Goal: Task Accomplishment & Management: Use online tool/utility

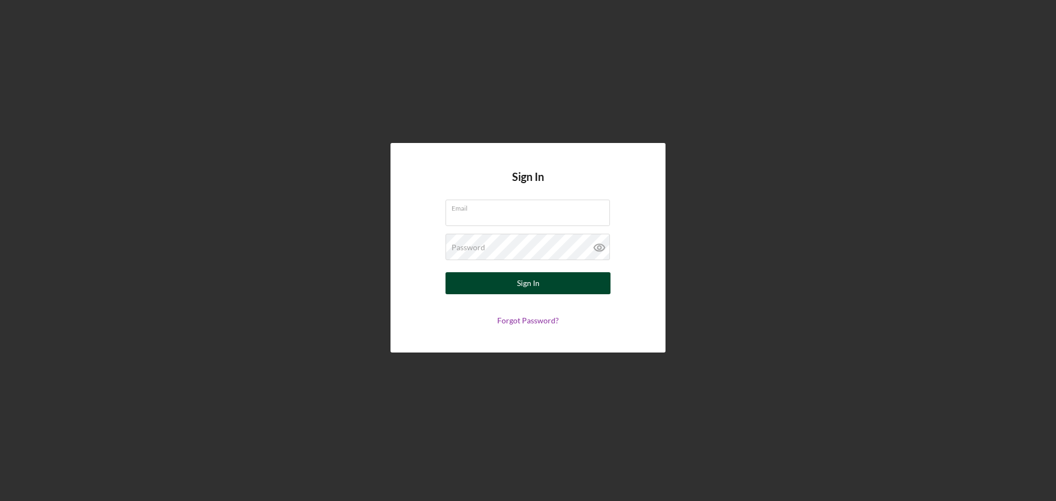
type input "[EMAIL_ADDRESS][DOMAIN_NAME]"
click at [522, 287] on div "Sign In" at bounding box center [528, 283] width 23 height 22
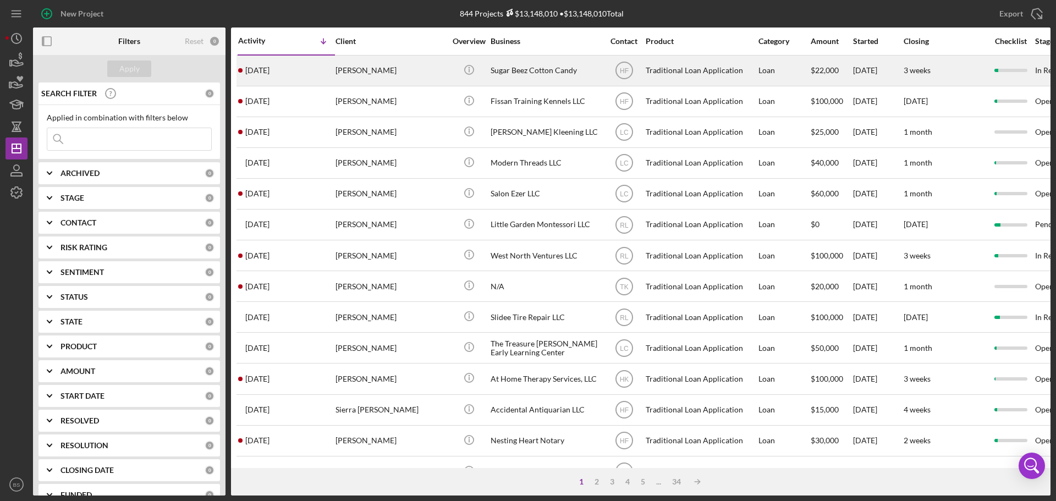
click at [359, 75] on div "[PERSON_NAME]" at bounding box center [391, 70] width 110 height 29
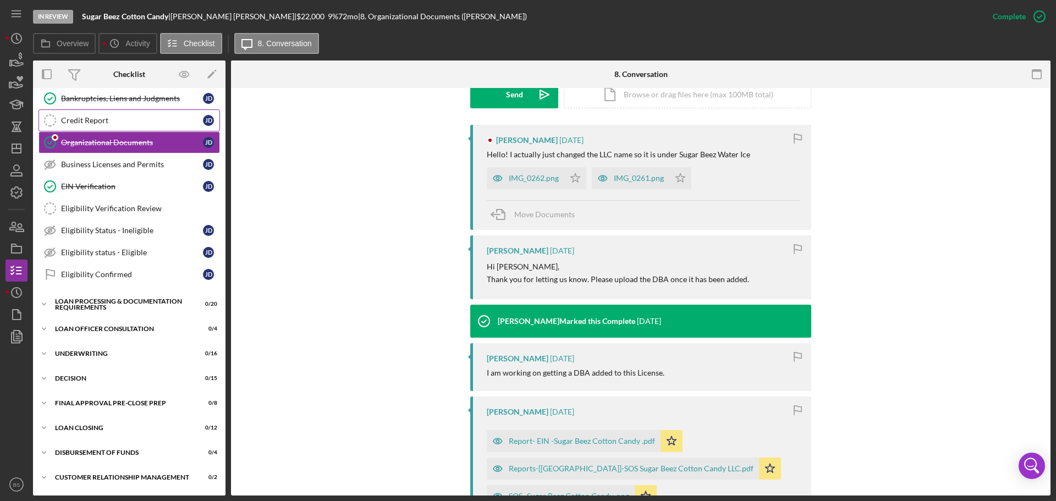
scroll to position [190, 0]
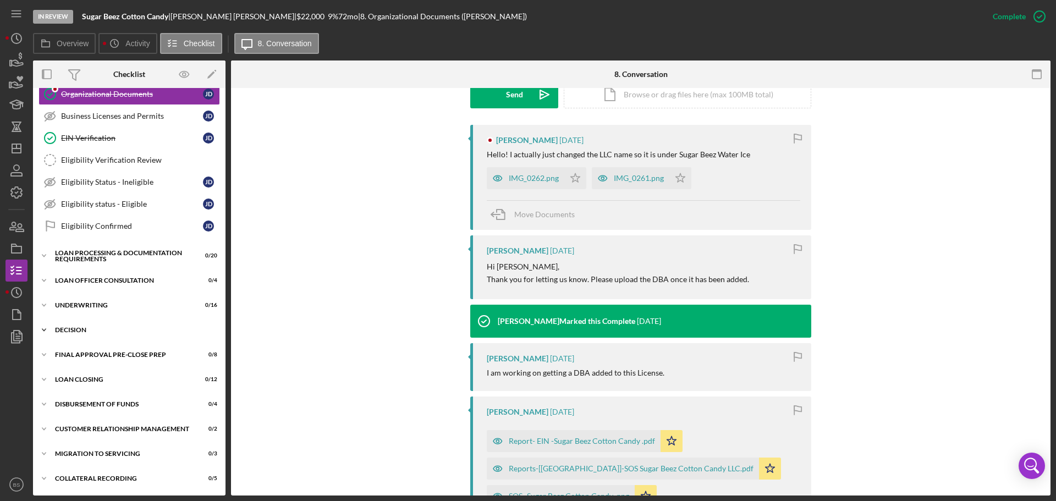
click at [124, 321] on div "Icon/Expander Decision 0 / 15" at bounding box center [129, 330] width 193 height 22
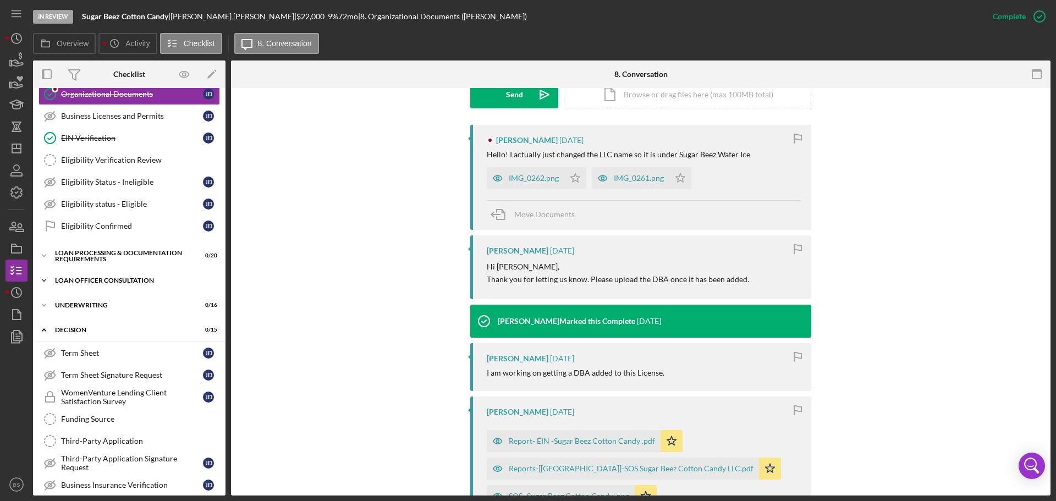
click at [131, 274] on div "Icon/Expander Loan Officer Consultation 0 / 4" at bounding box center [129, 281] width 193 height 22
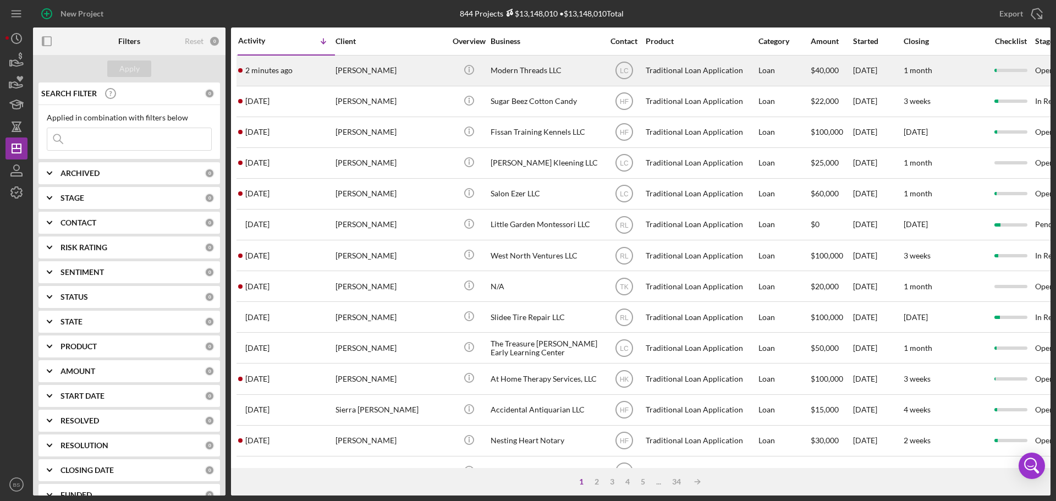
click at [265, 73] on time "2 minutes ago" at bounding box center [268, 70] width 47 height 9
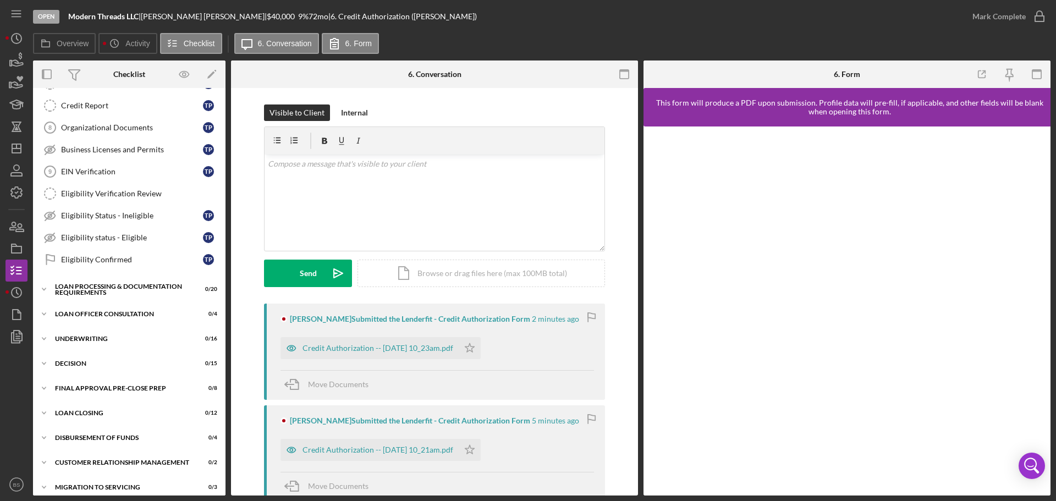
scroll to position [190, 0]
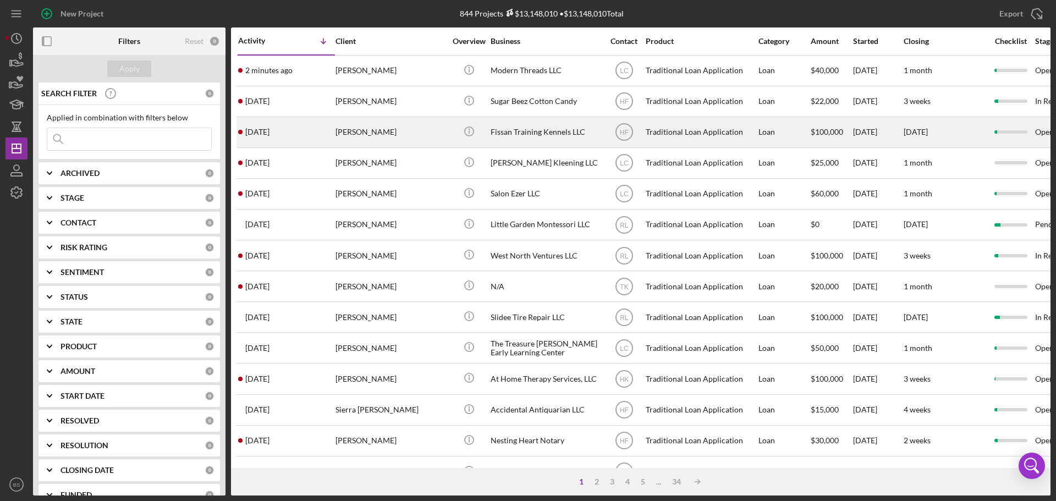
click at [332, 130] on div "[DATE] [PERSON_NAME]" at bounding box center [286, 132] width 96 height 29
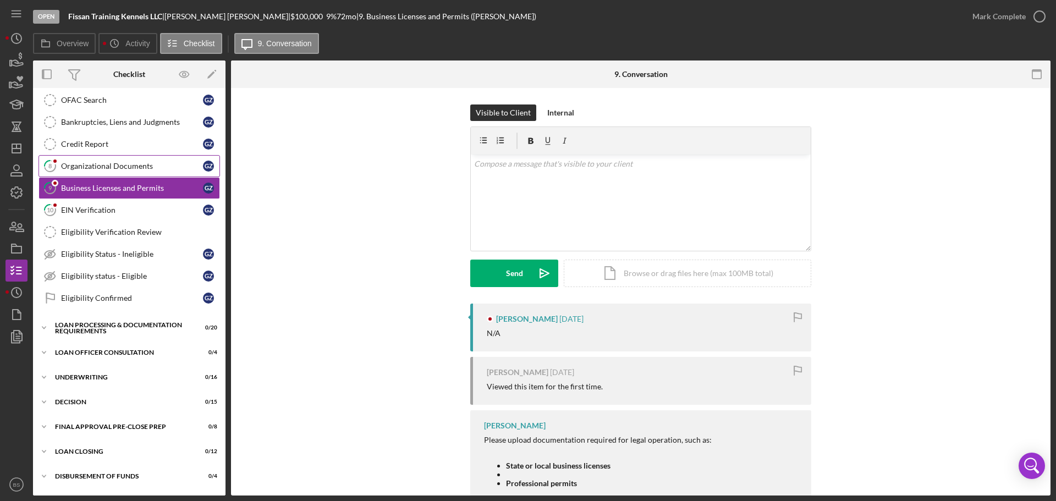
scroll to position [190, 0]
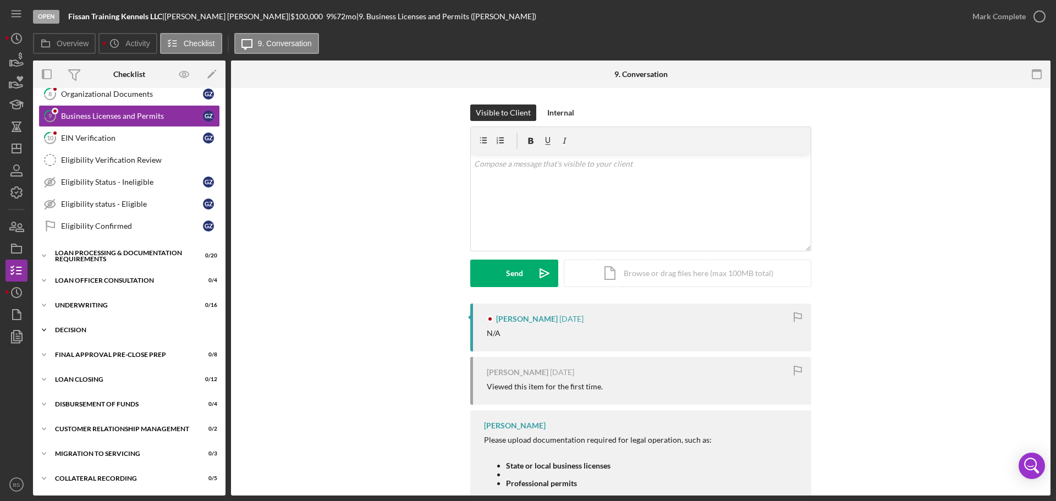
click at [123, 328] on div "Decision" at bounding box center [133, 330] width 157 height 7
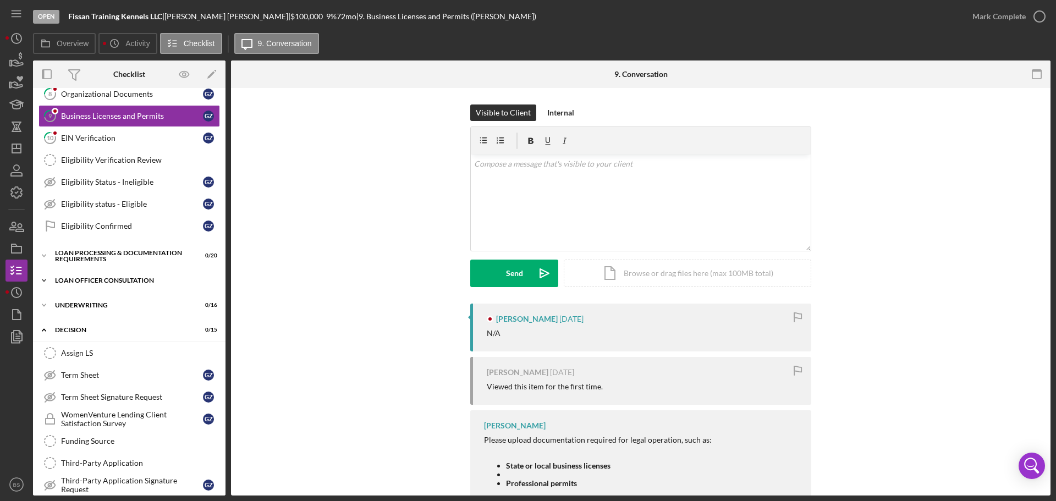
click at [123, 284] on div "Icon/Expander Loan Officer Consultation 0 / 4" at bounding box center [129, 281] width 193 height 22
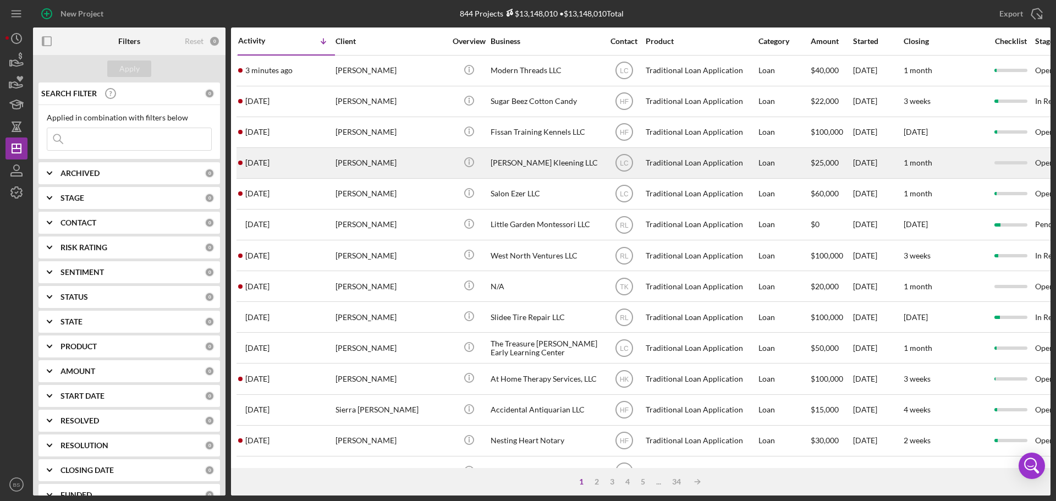
click at [380, 160] on div "[PERSON_NAME]" at bounding box center [391, 163] width 110 height 29
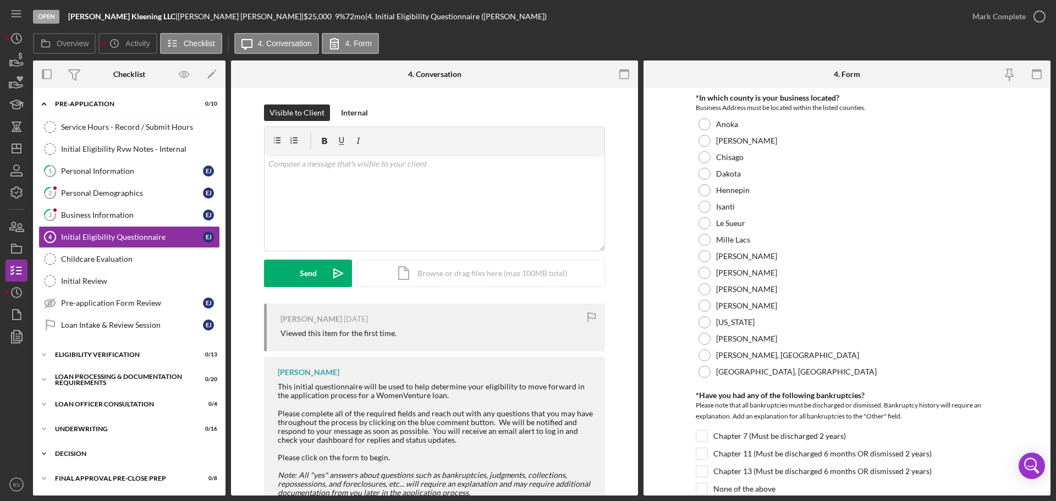
click at [113, 454] on div "Decision" at bounding box center [133, 454] width 157 height 7
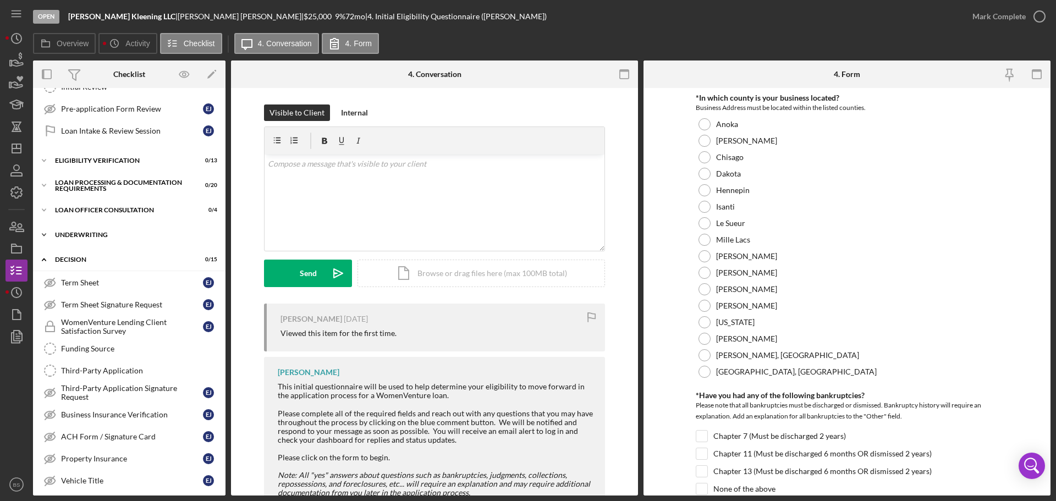
scroll to position [220, 0]
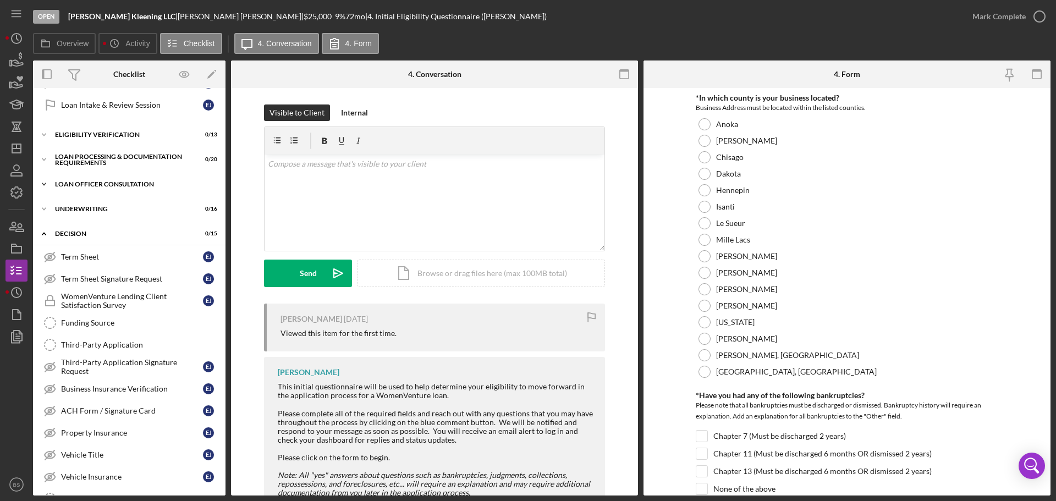
click at [135, 185] on div "Loan Officer Consultation" at bounding box center [133, 184] width 157 height 7
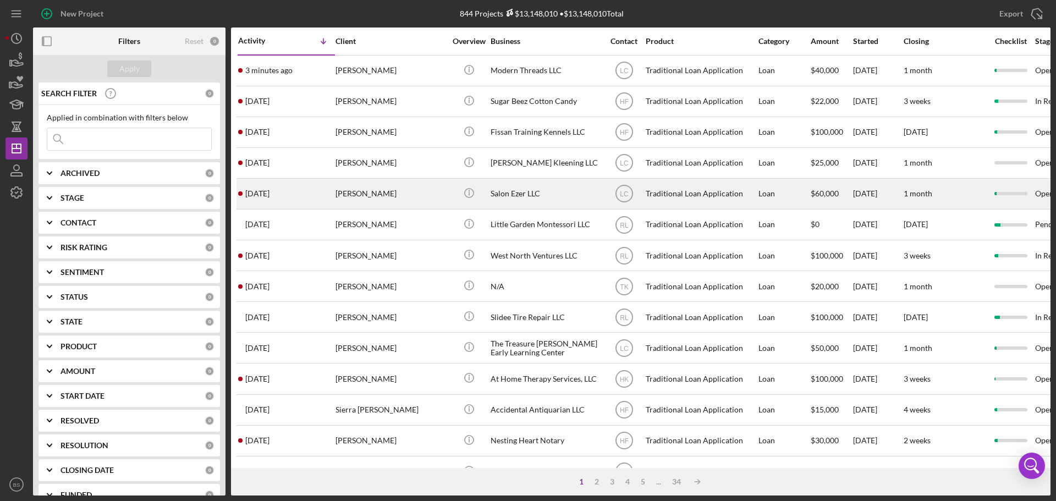
click at [355, 189] on div "[PERSON_NAME]" at bounding box center [391, 193] width 110 height 29
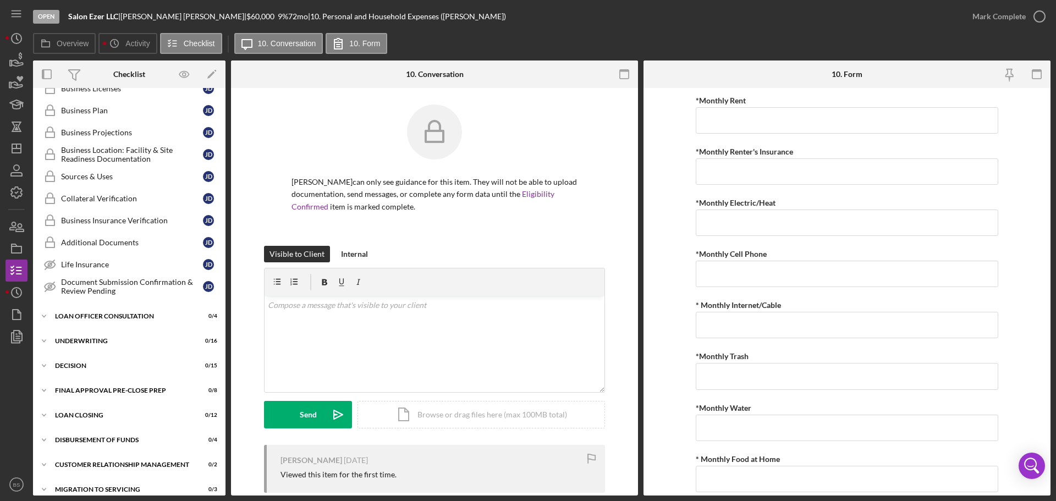
scroll to position [330, 0]
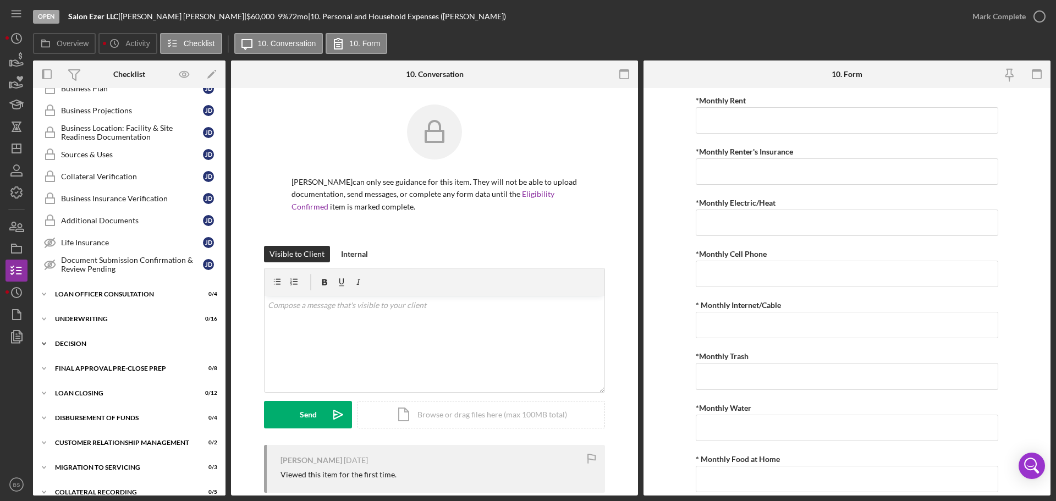
click at [123, 347] on div "Icon/Expander Decision 0 / 15" at bounding box center [129, 344] width 193 height 22
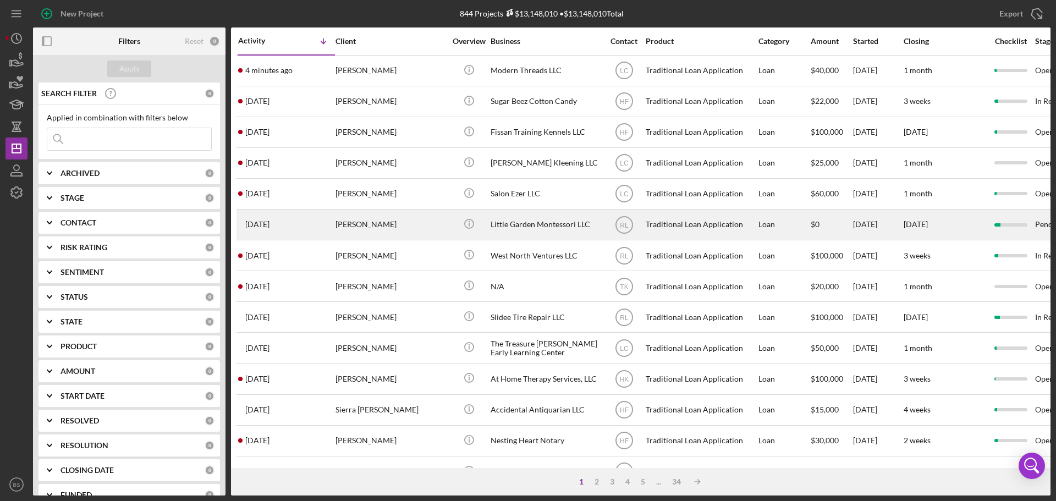
click at [355, 226] on div "[PERSON_NAME]" at bounding box center [391, 224] width 110 height 29
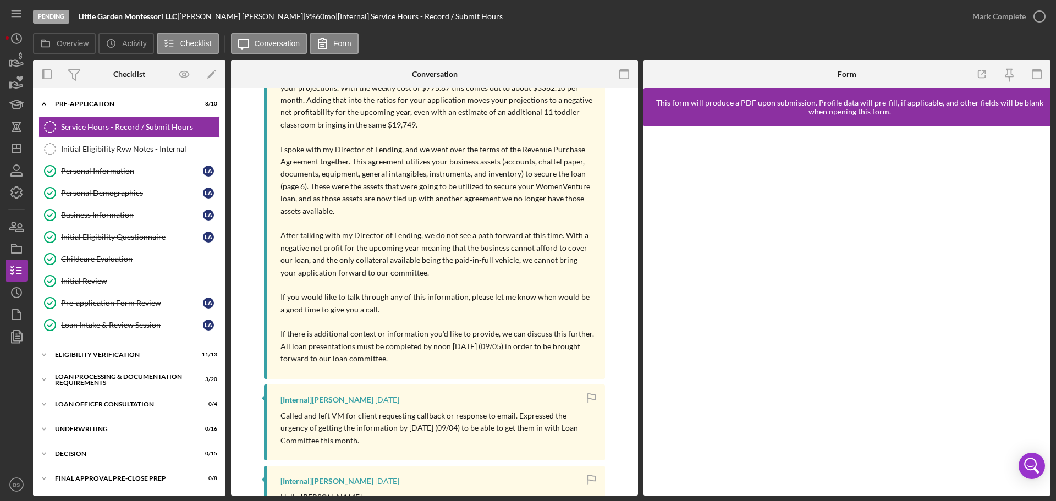
scroll to position [330, 0]
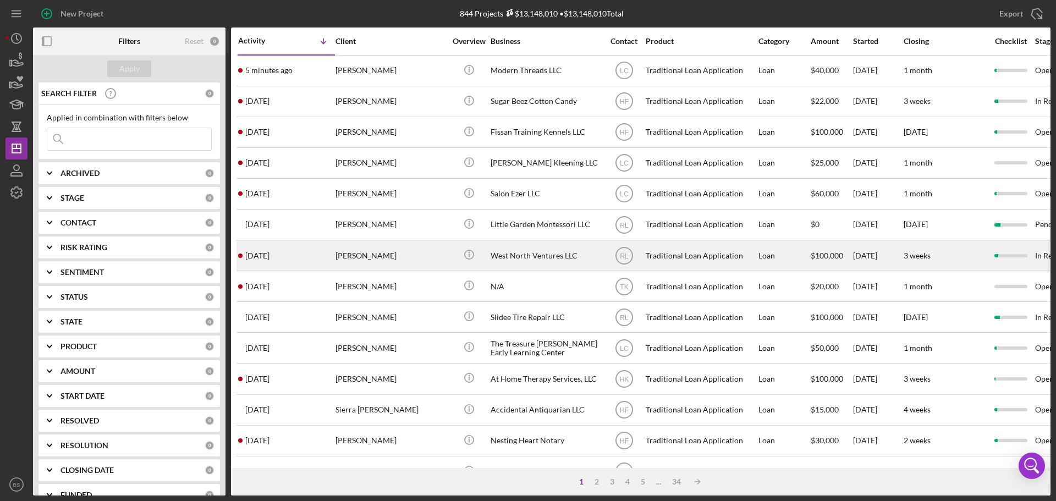
click at [384, 252] on div "[PERSON_NAME]" at bounding box center [391, 255] width 110 height 29
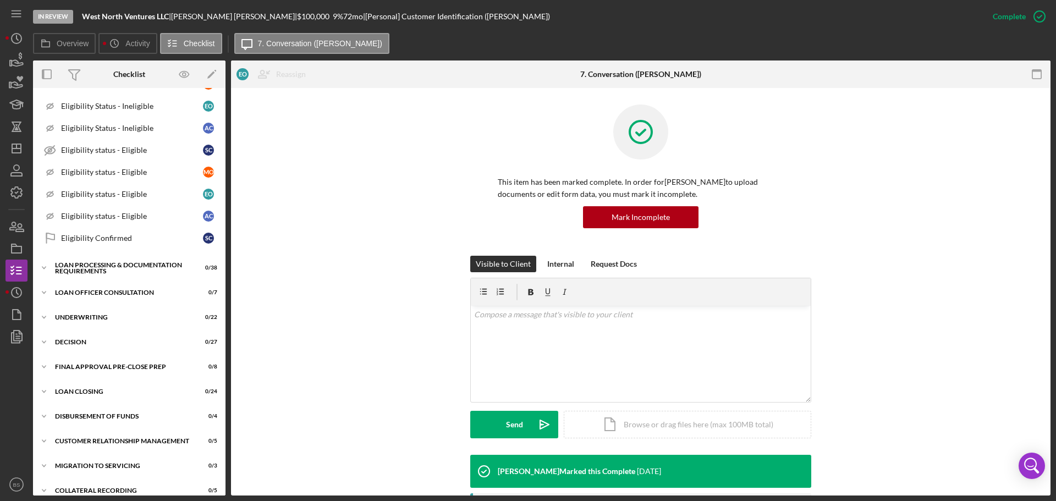
scroll to position [676, 0]
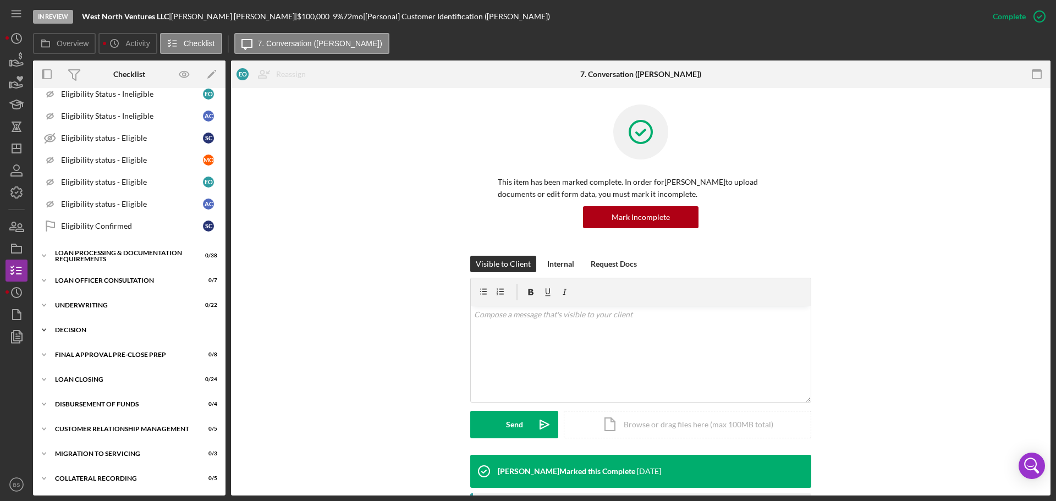
click at [122, 326] on div "Icon/Expander Decision 0 / 27" at bounding box center [129, 330] width 193 height 22
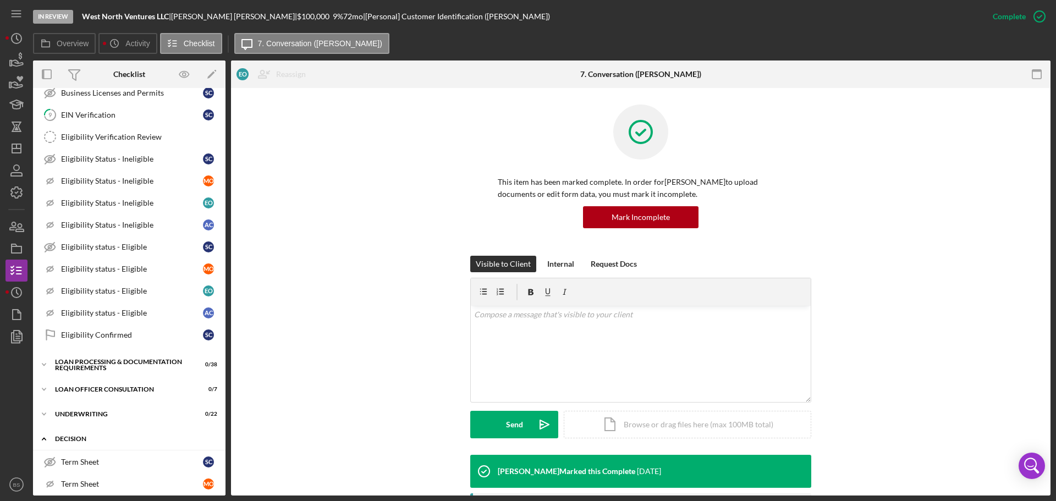
scroll to position [566, 0]
click at [111, 396] on div "Icon/Expander Loan Officer Consultation 0 / 7" at bounding box center [129, 391] width 193 height 22
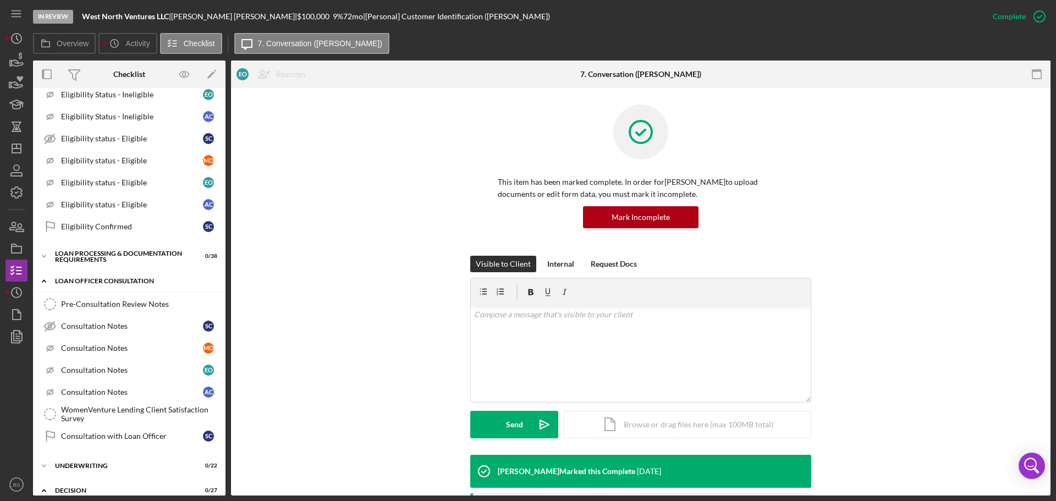
scroll to position [676, 0]
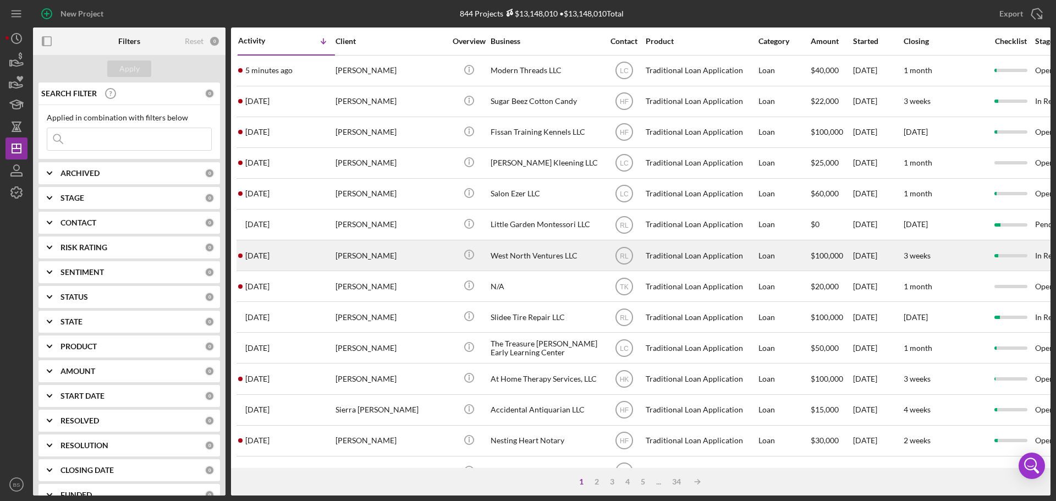
click at [355, 251] on div "[PERSON_NAME]" at bounding box center [391, 255] width 110 height 29
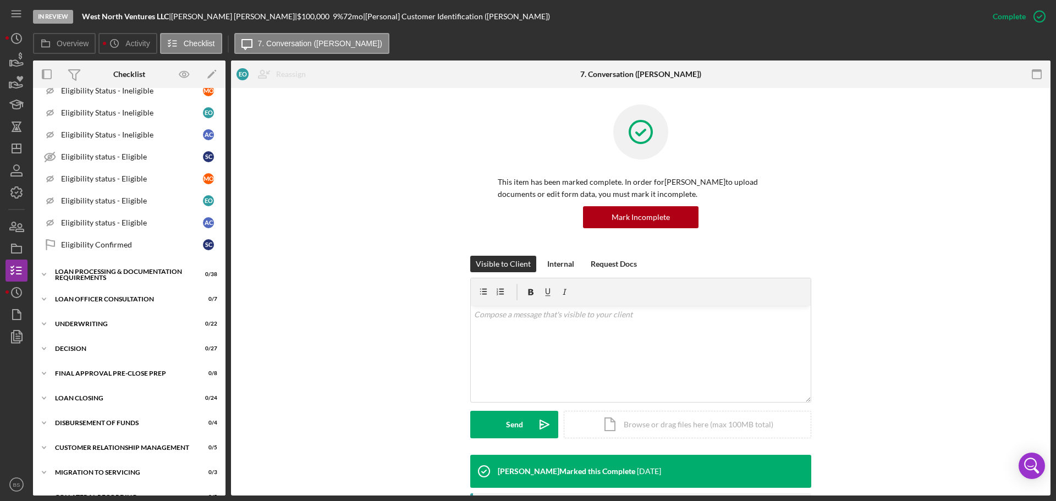
scroll to position [676, 0]
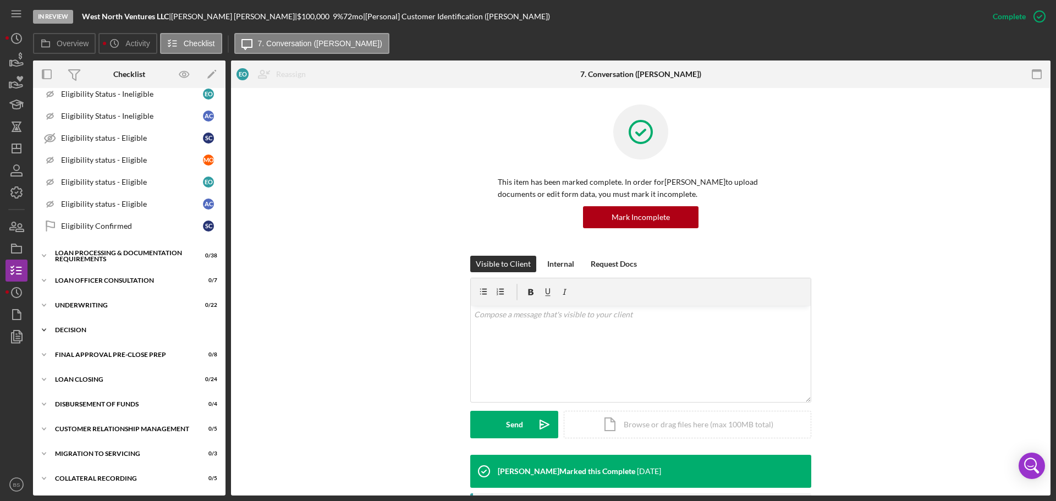
click at [101, 328] on div "Decision" at bounding box center [133, 330] width 157 height 7
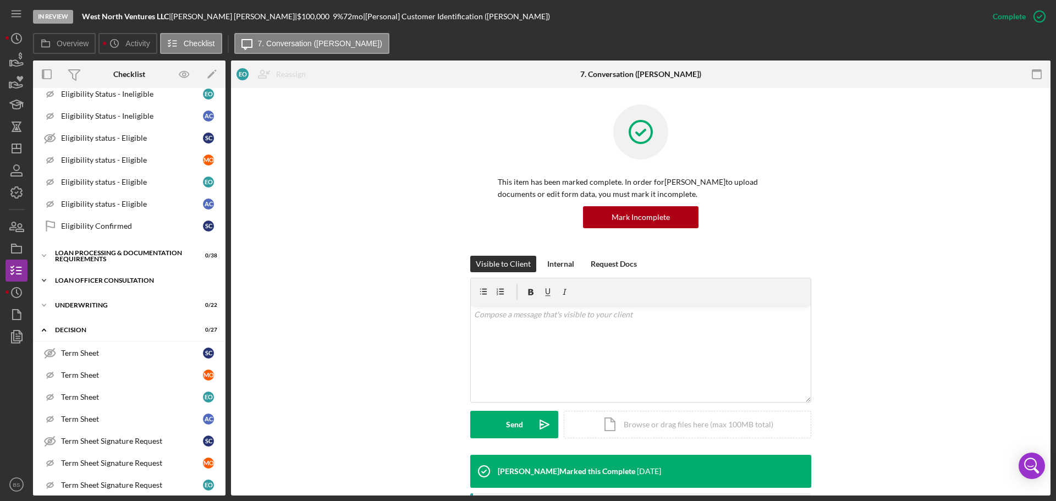
click at [111, 282] on div "Loan Officer Consultation" at bounding box center [133, 280] width 157 height 7
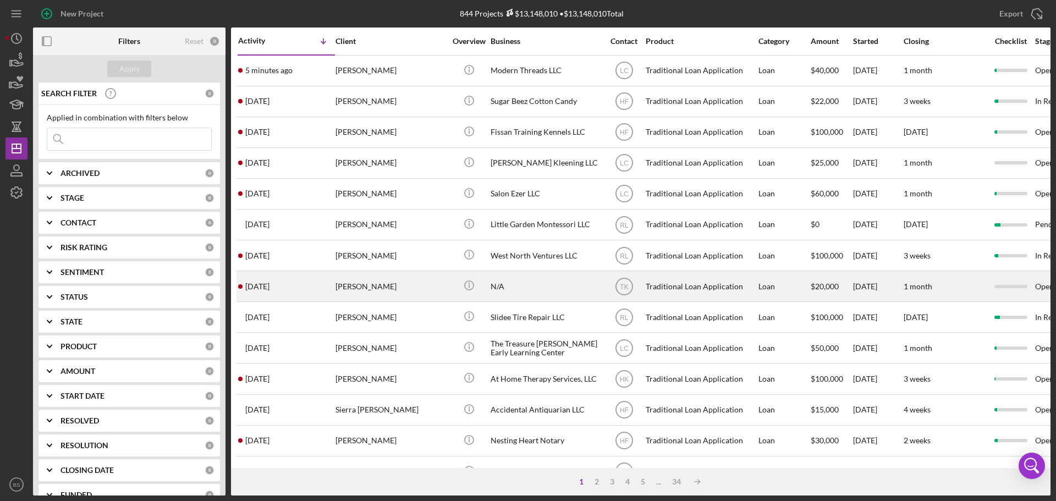
click at [362, 290] on div "[PERSON_NAME]" at bounding box center [391, 286] width 110 height 29
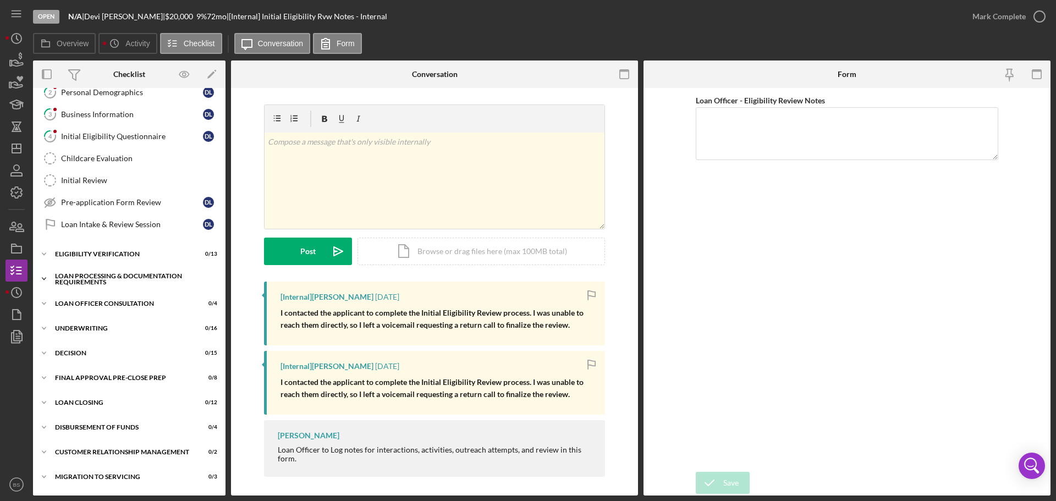
scroll to position [124, 0]
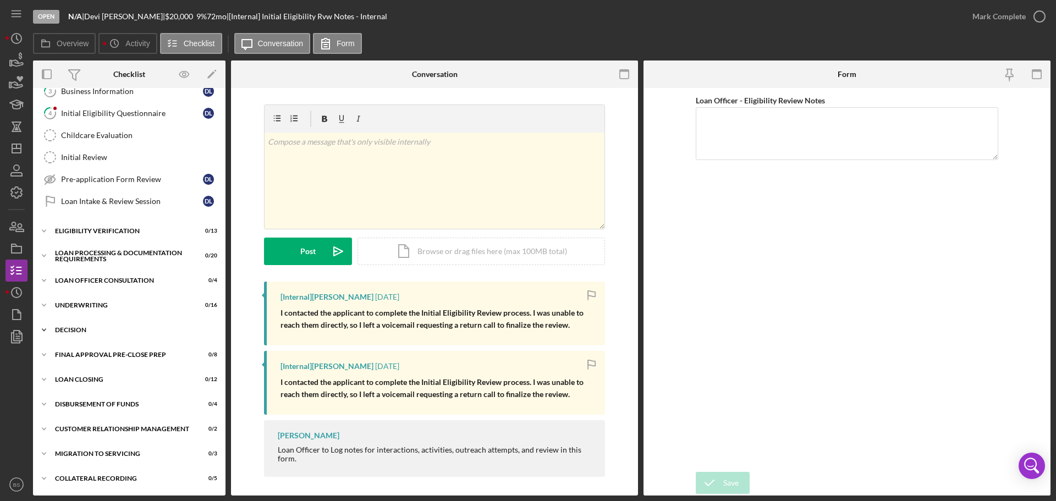
click at [147, 331] on div "Decision" at bounding box center [133, 330] width 157 height 7
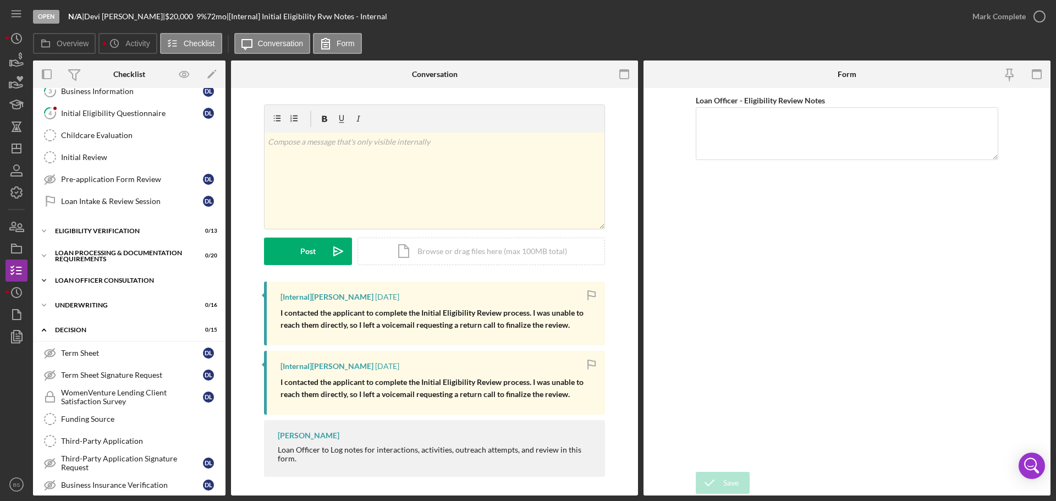
click at [138, 276] on div "Icon/Expander Loan Officer Consultation 0 / 4" at bounding box center [129, 281] width 193 height 22
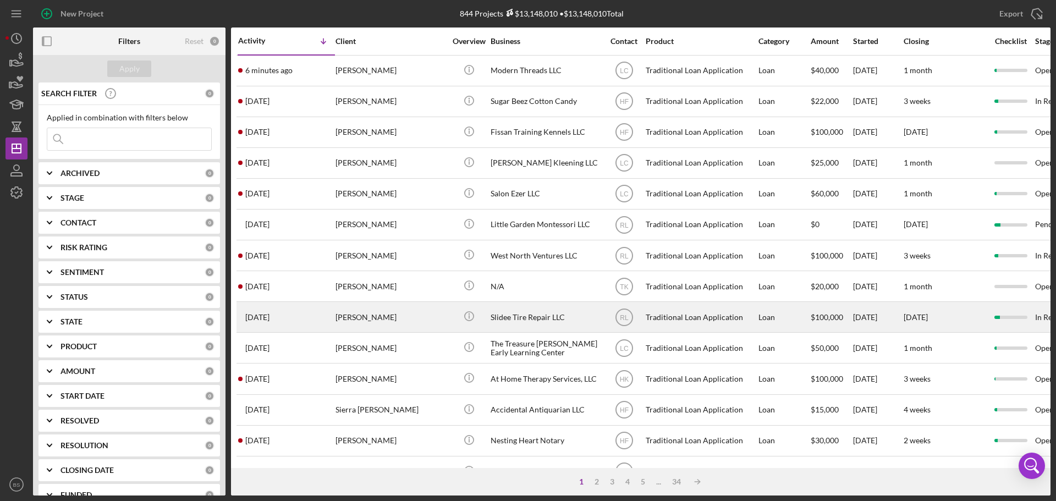
click at [337, 320] on div "[PERSON_NAME]" at bounding box center [391, 317] width 110 height 29
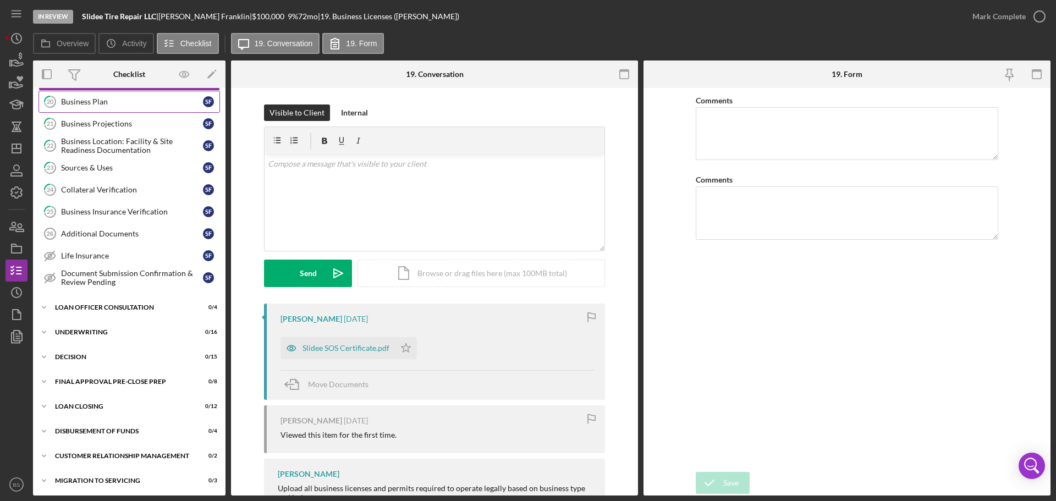
scroll to position [344, 0]
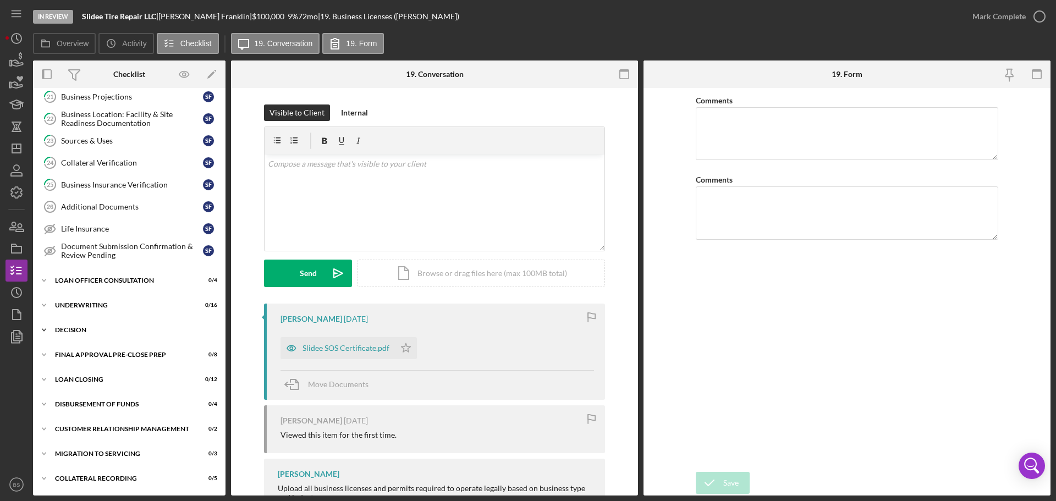
click at [150, 330] on div "Decision" at bounding box center [133, 330] width 157 height 7
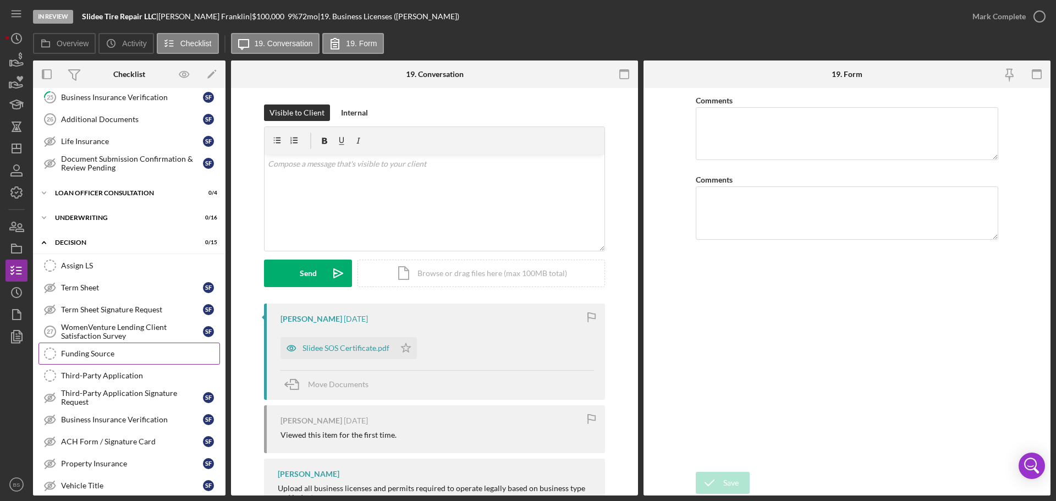
scroll to position [454, 0]
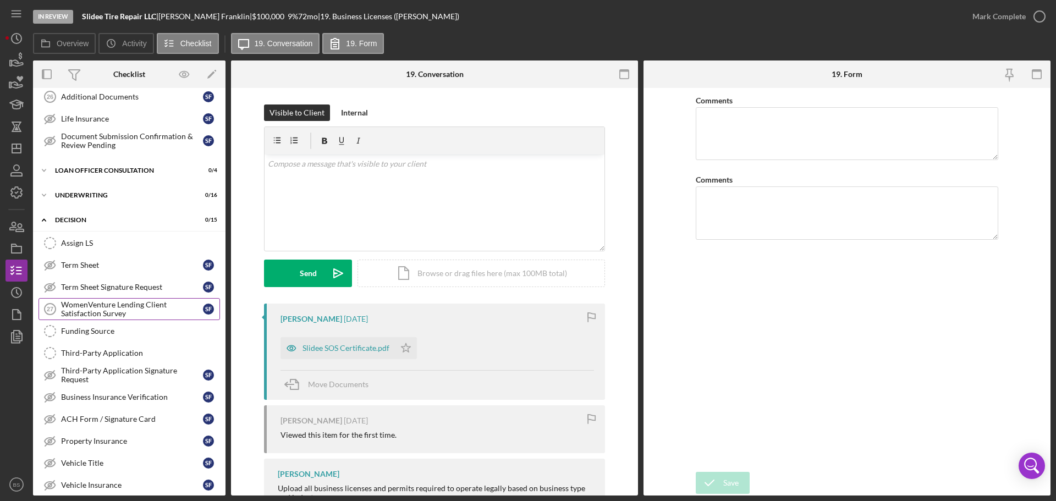
click at [126, 313] on div "WomenVenture Lending Client Satisfaction Survey" at bounding box center [132, 309] width 142 height 18
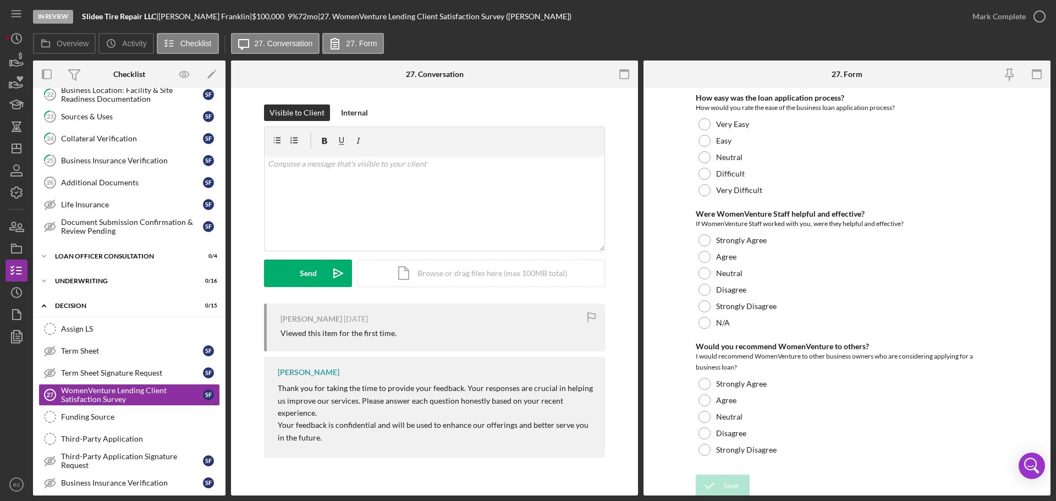
scroll to position [344, 0]
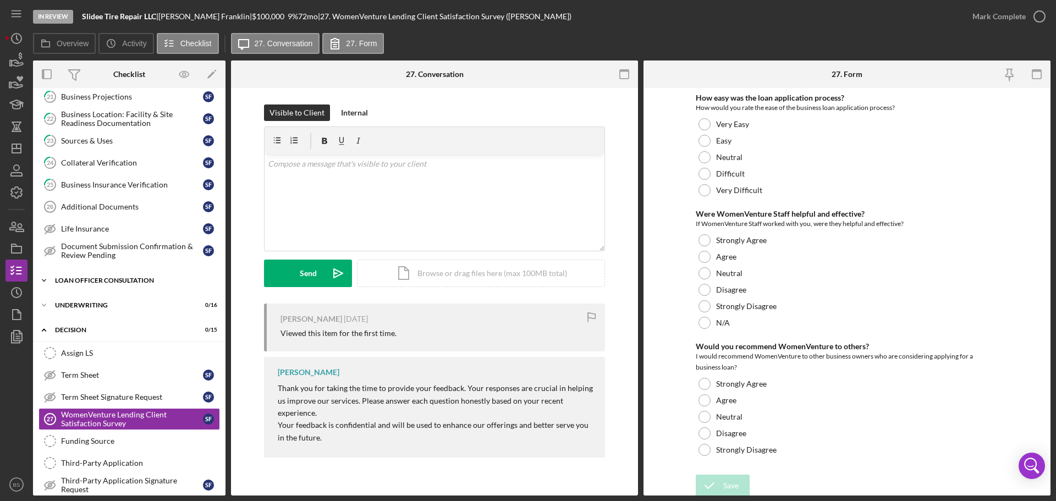
click at [137, 282] on div "Loan Officer Consultation" at bounding box center [133, 280] width 157 height 7
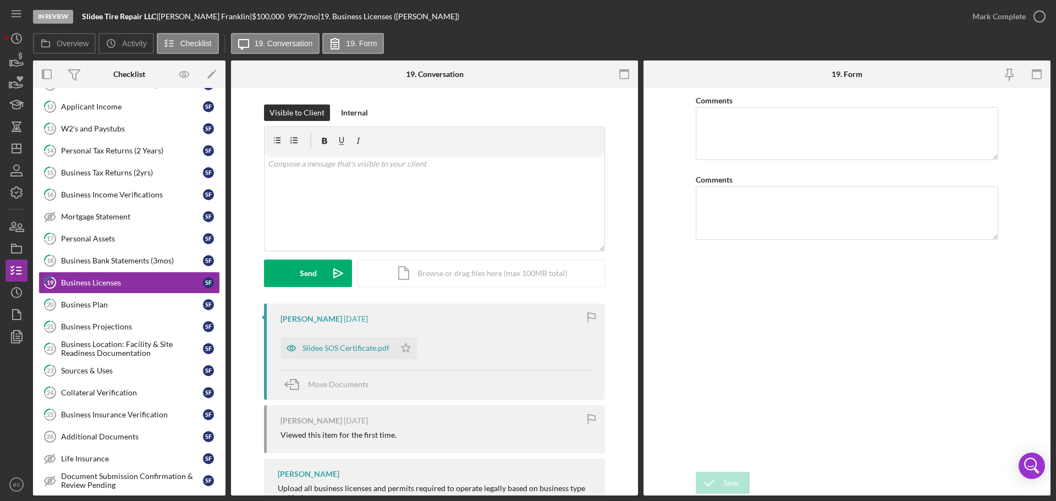
scroll to position [105, 0]
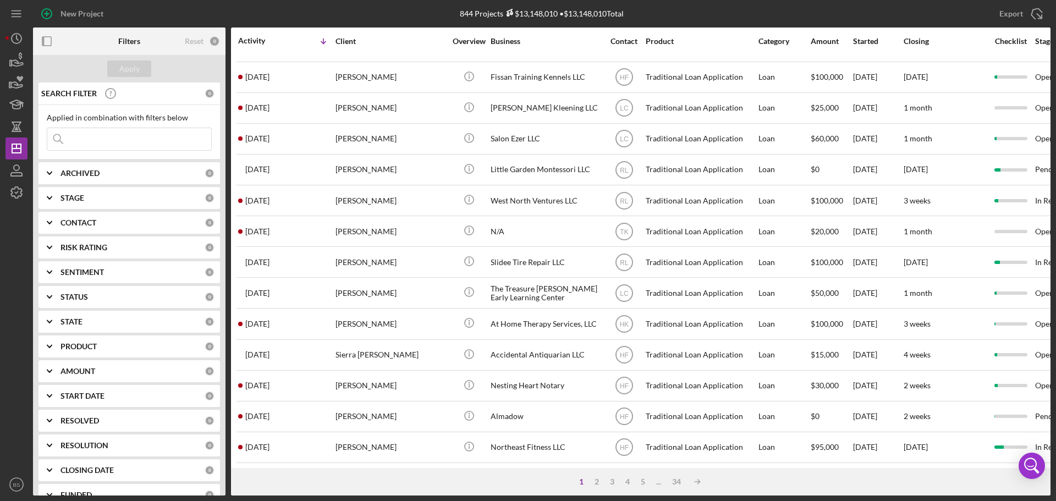
scroll to position [110, 0]
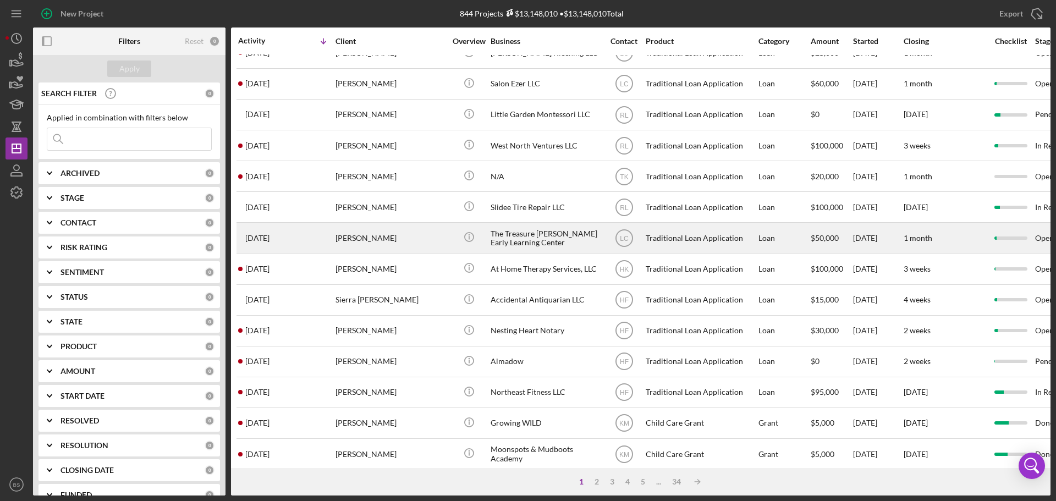
click at [360, 238] on div "[PERSON_NAME]" at bounding box center [391, 237] width 110 height 29
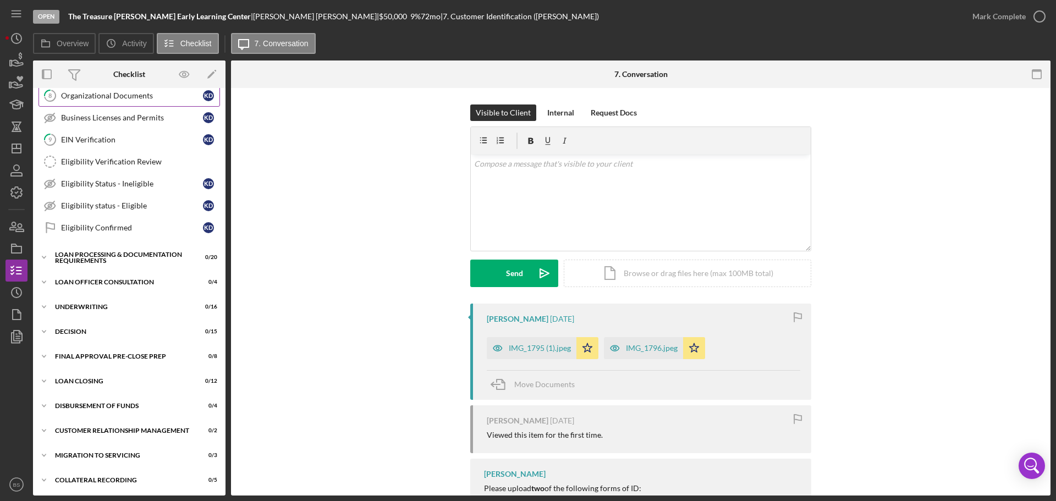
scroll to position [190, 0]
click at [153, 324] on div "Icon/Expander Decision 0 / 15" at bounding box center [129, 330] width 193 height 22
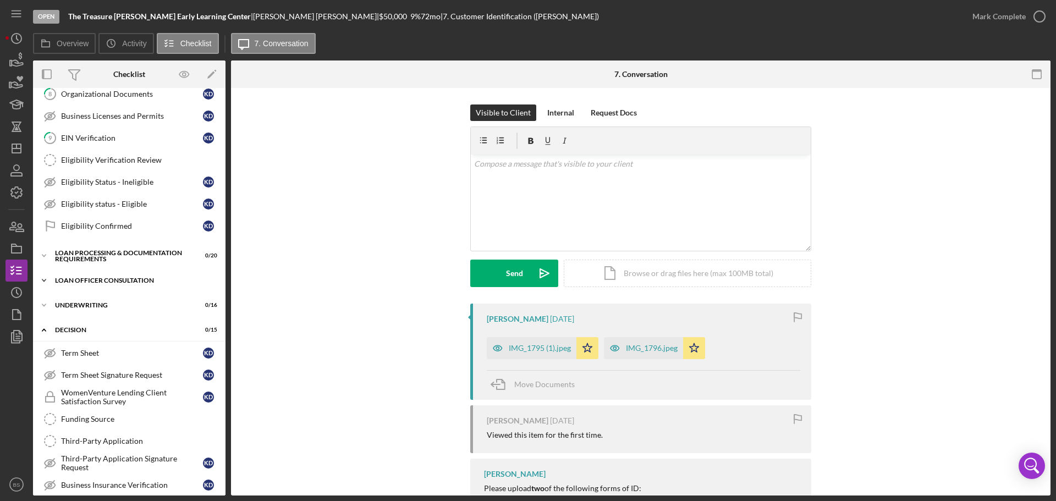
click at [158, 278] on div "Loan Officer Consultation" at bounding box center [133, 280] width 157 height 7
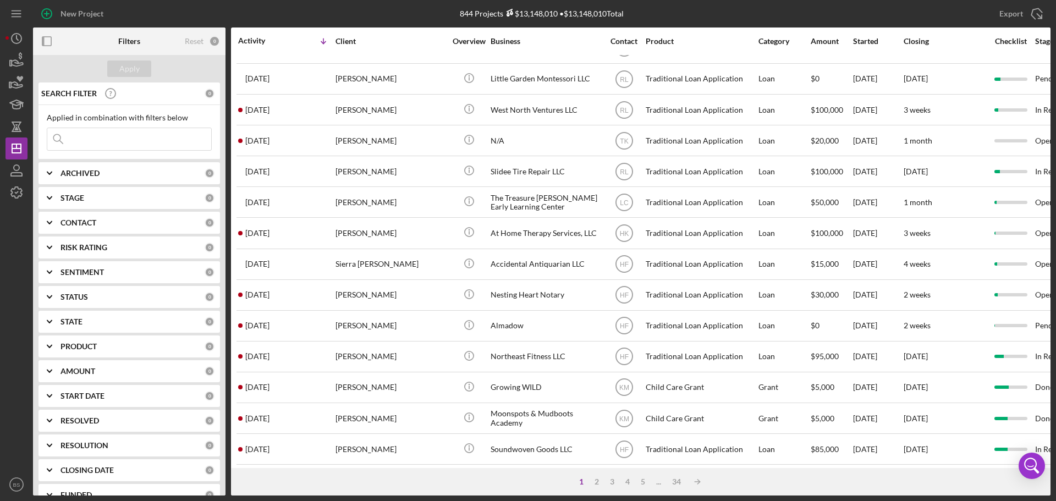
scroll to position [165, 0]
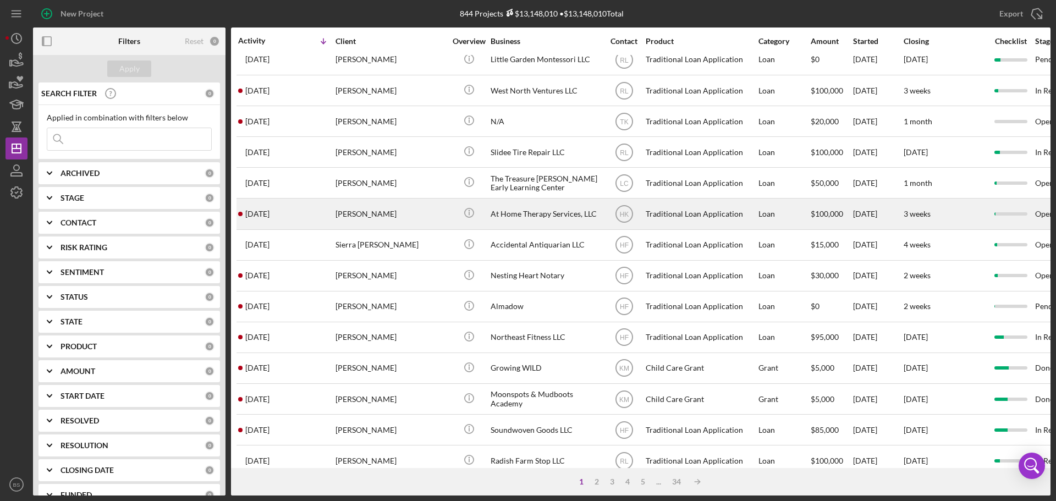
click at [356, 217] on div "[PERSON_NAME]" at bounding box center [391, 213] width 110 height 29
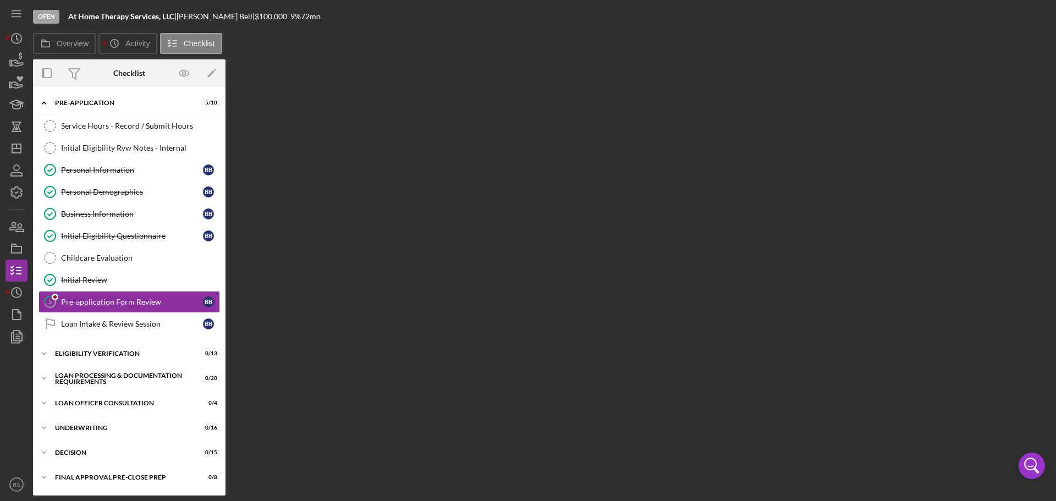
scroll to position [11, 0]
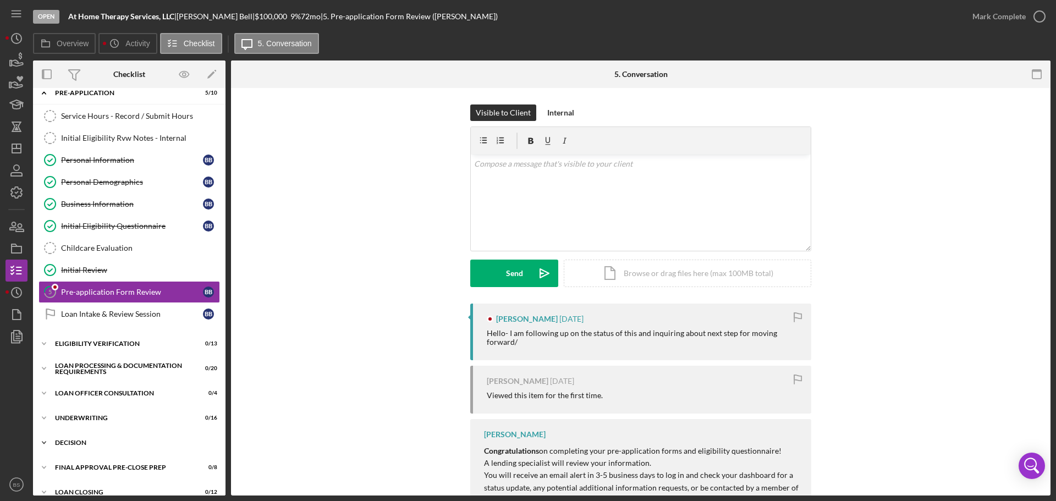
click at [98, 449] on div "Icon/Expander Decision 0 / 15" at bounding box center [129, 443] width 193 height 22
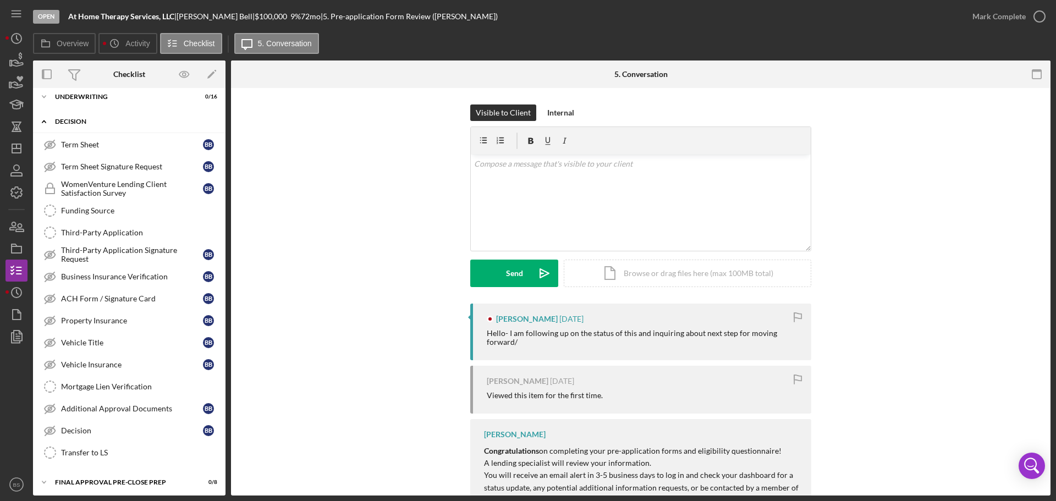
scroll to position [341, 0]
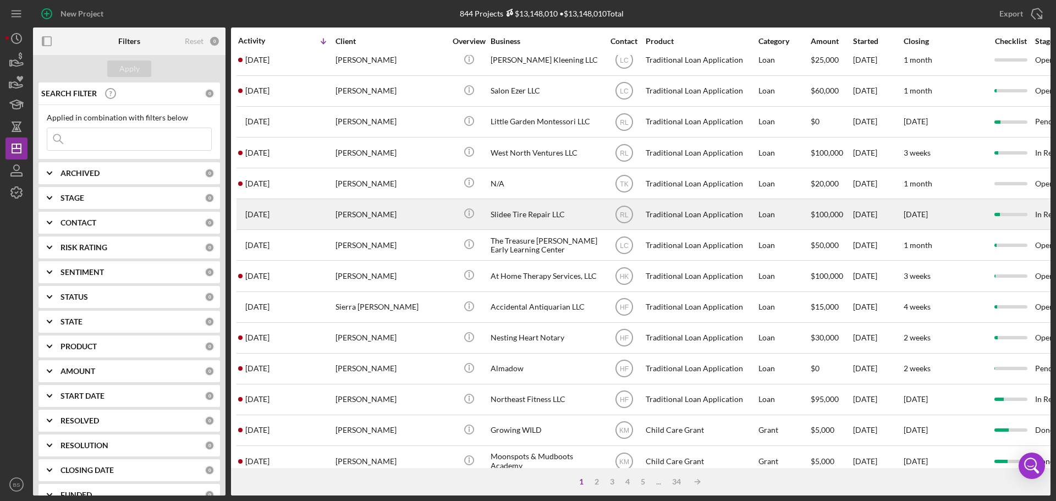
scroll to position [110, 0]
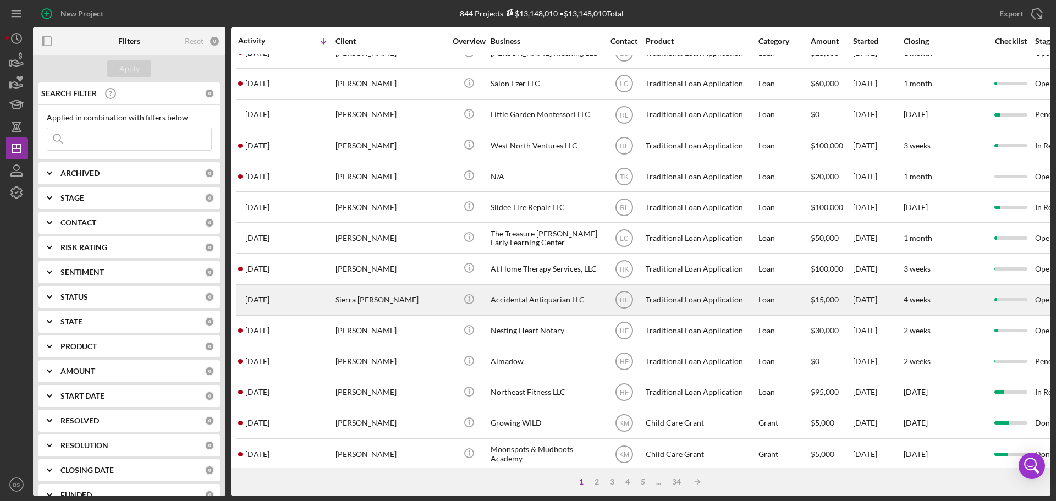
click at [371, 308] on div "Sierra [PERSON_NAME]" at bounding box center [391, 300] width 110 height 29
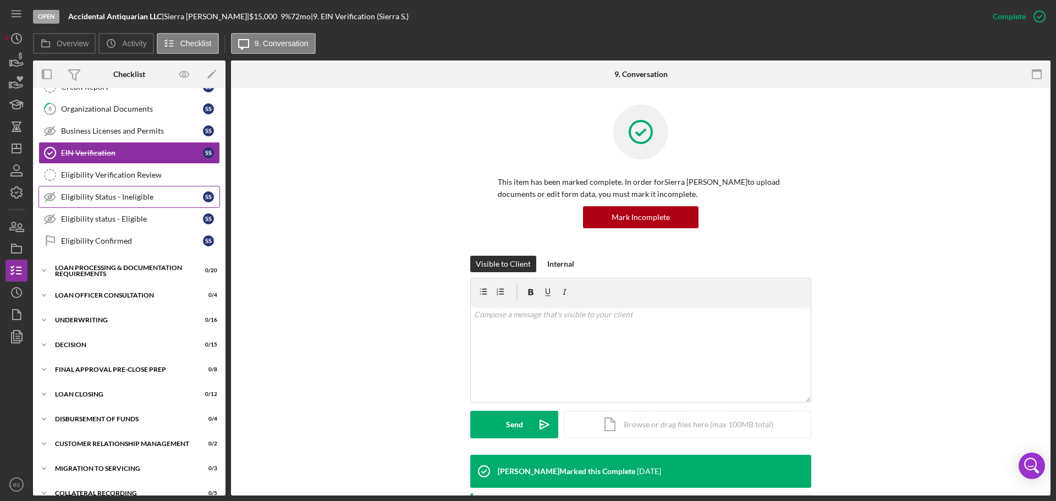
scroll to position [190, 0]
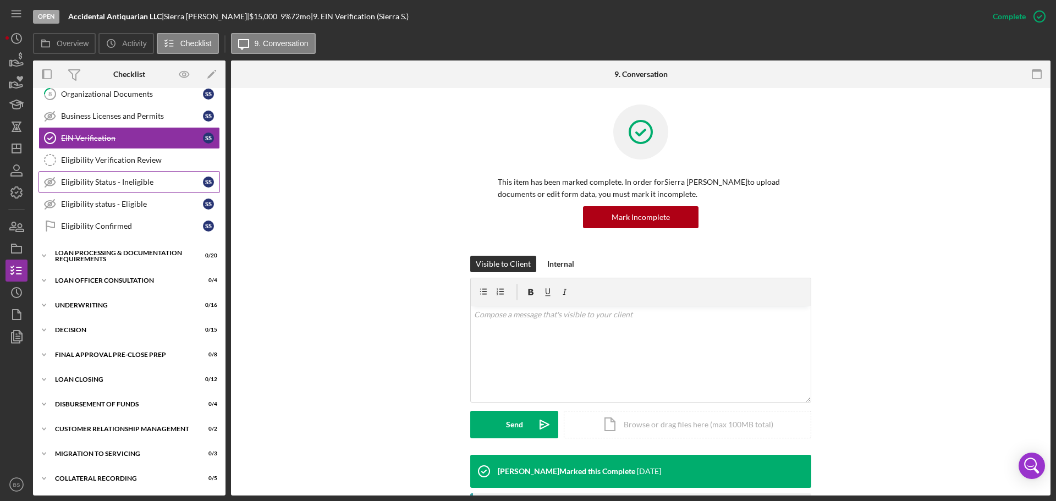
click at [144, 338] on div "Icon/Expander Decision 0 / 15" at bounding box center [129, 330] width 193 height 22
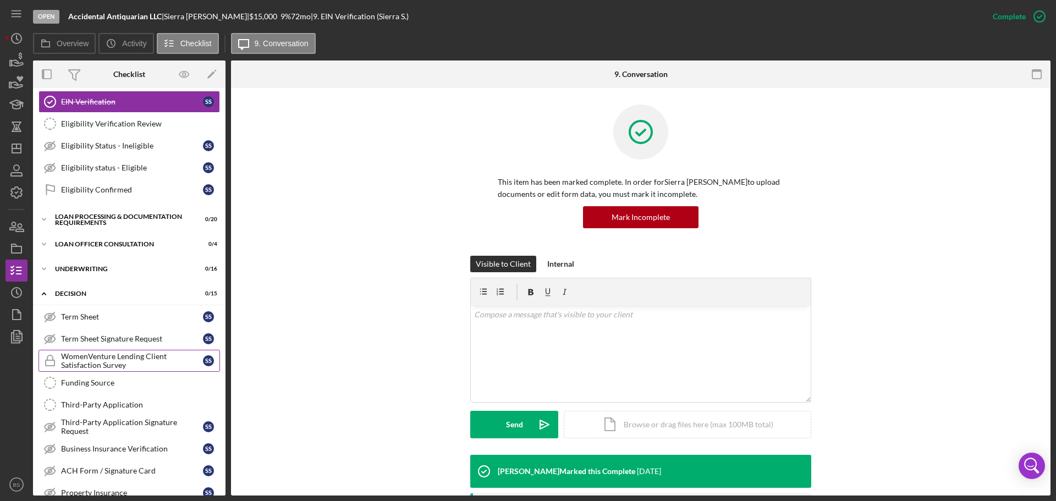
scroll to position [245, 0]
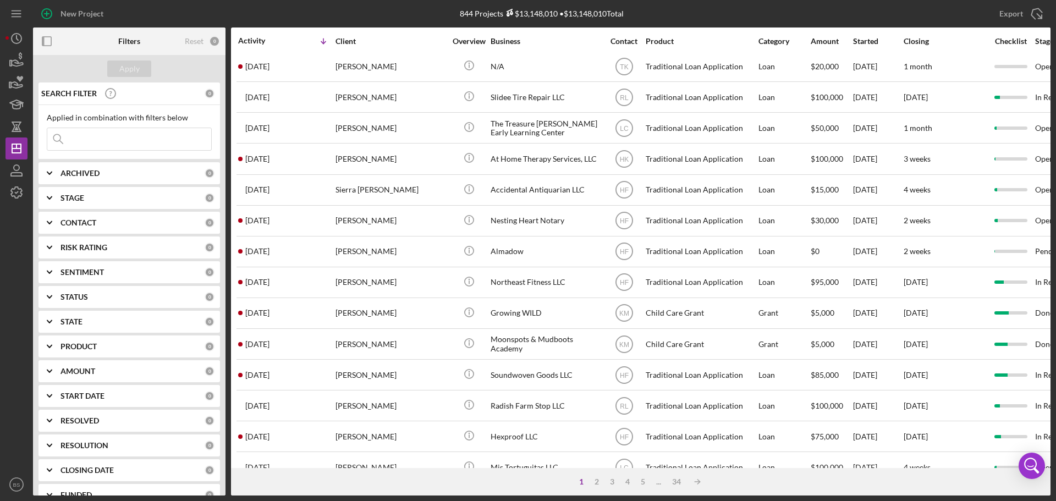
scroll to position [275, 0]
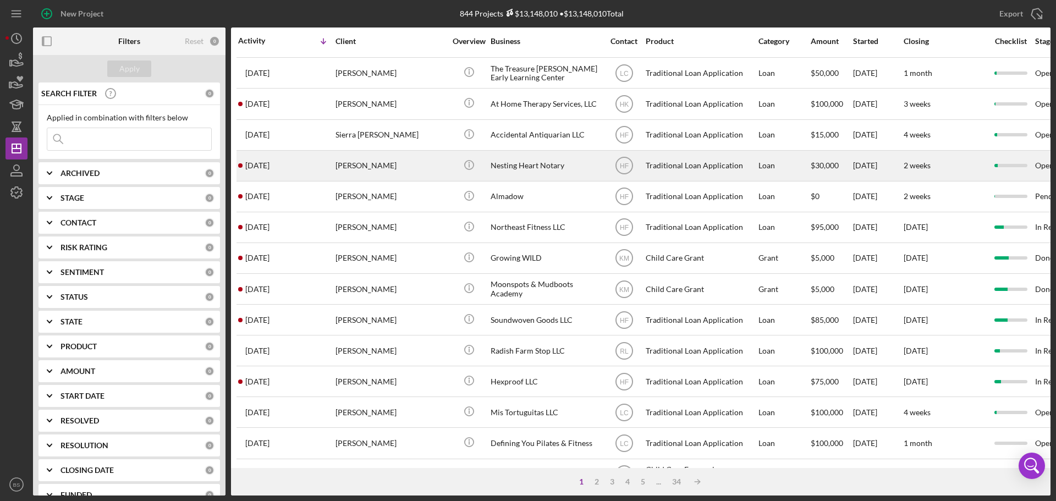
click at [364, 165] on div "[PERSON_NAME]" at bounding box center [391, 165] width 110 height 29
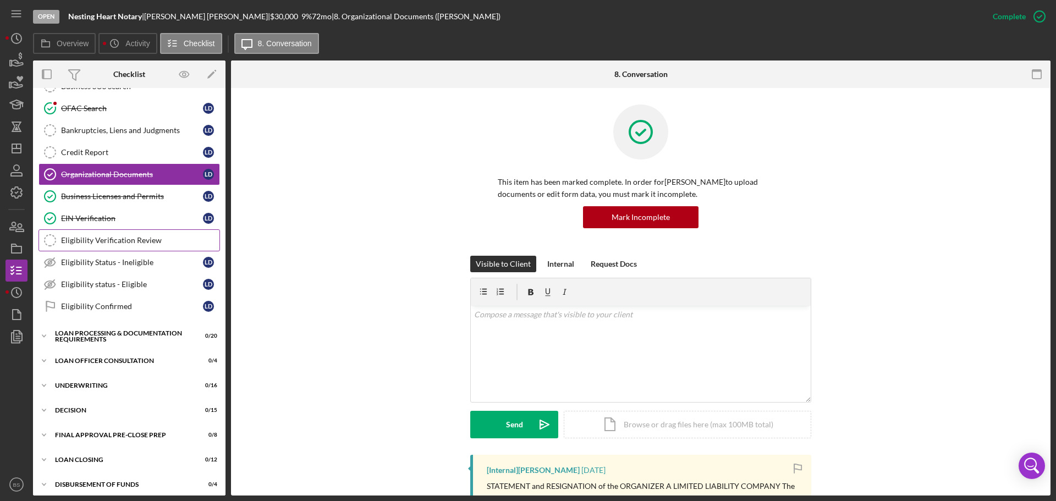
scroll to position [165, 0]
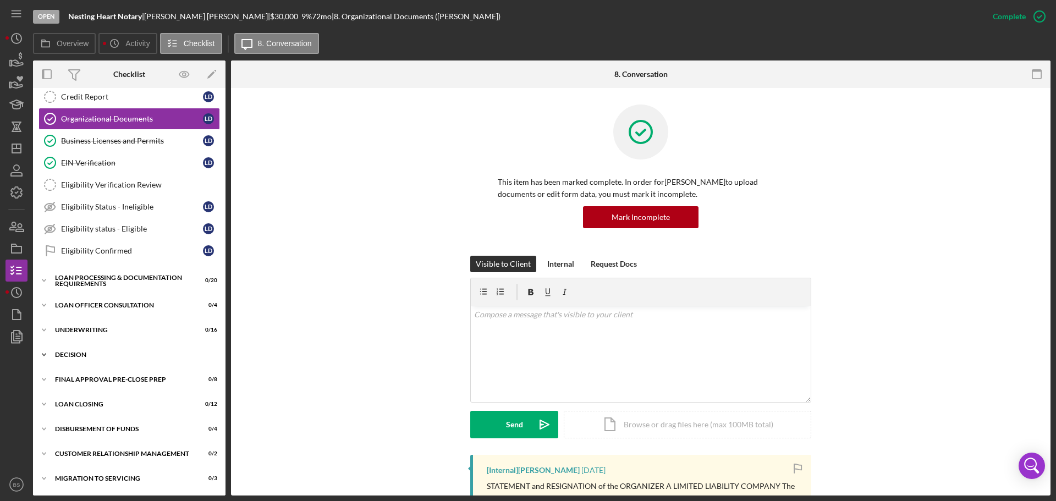
click at [151, 353] on div "Decision" at bounding box center [133, 355] width 157 height 7
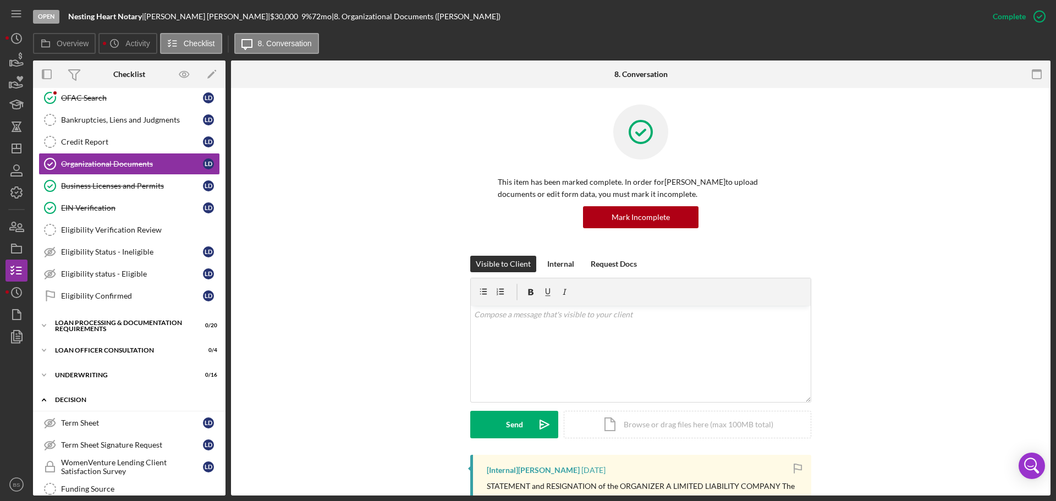
scroll to position [110, 0]
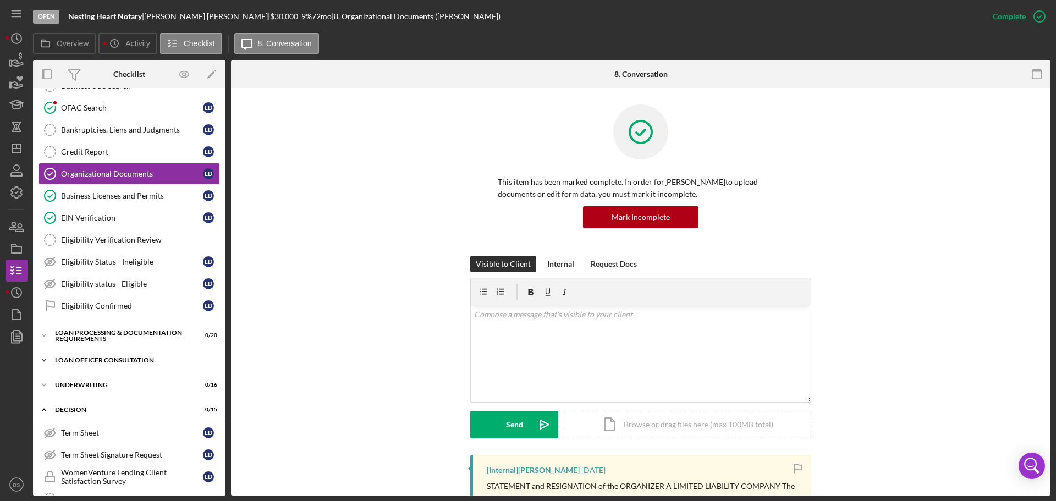
click at [147, 357] on div "Loan Officer Consultation" at bounding box center [133, 360] width 157 height 7
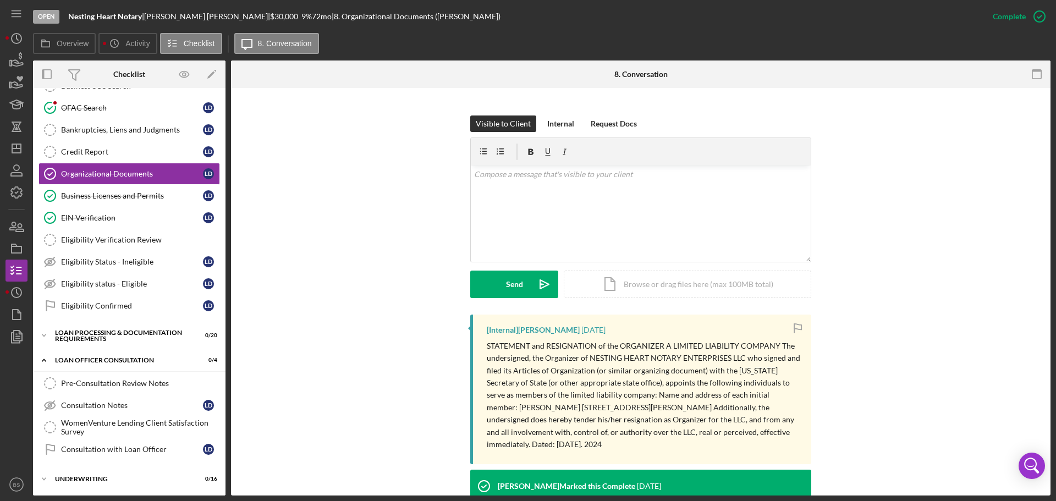
scroll to position [165, 0]
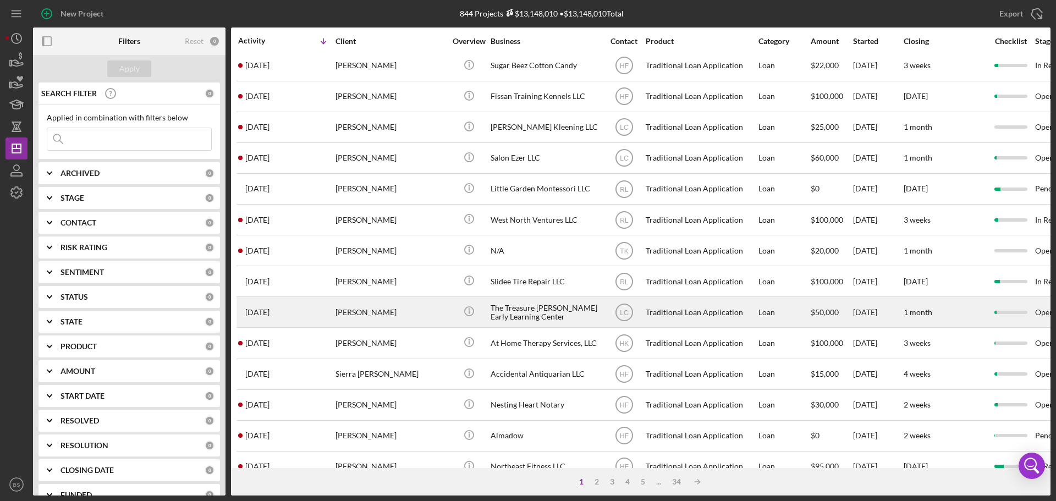
scroll to position [55, 0]
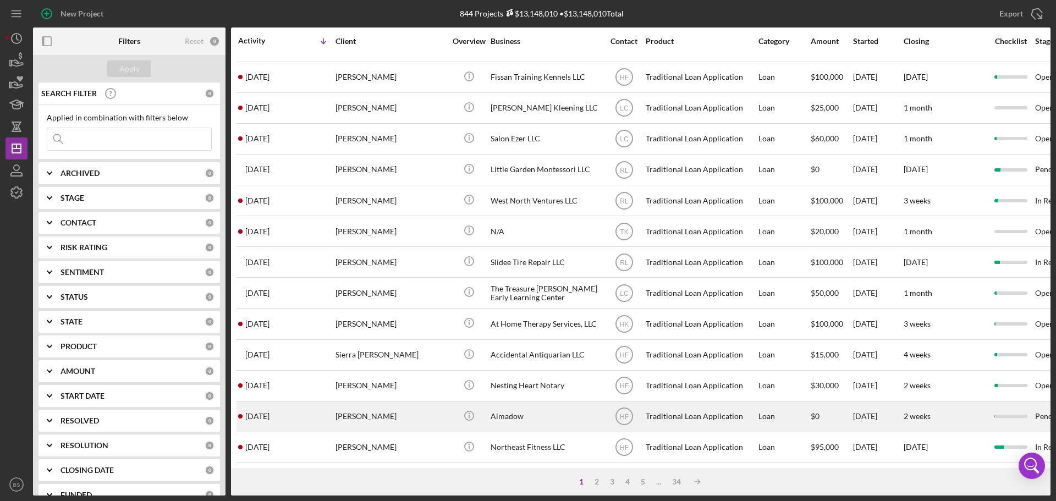
click at [380, 415] on div "[PERSON_NAME]" at bounding box center [391, 416] width 110 height 29
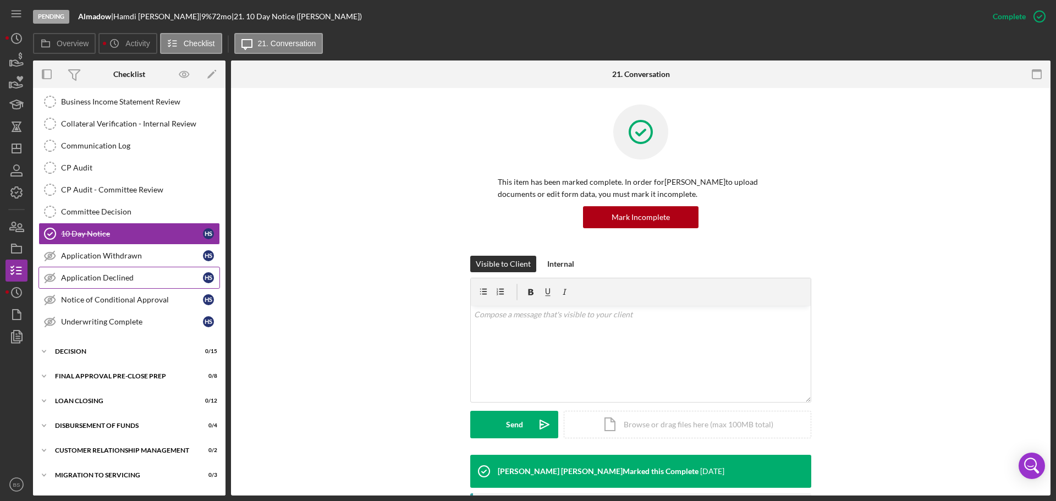
scroll to position [256, 0]
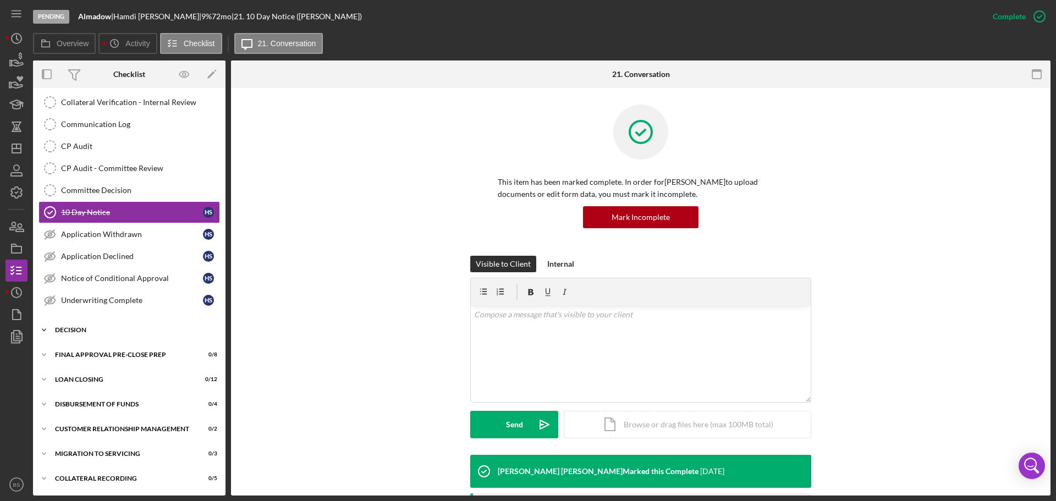
click at [154, 332] on div "Decision" at bounding box center [133, 330] width 157 height 7
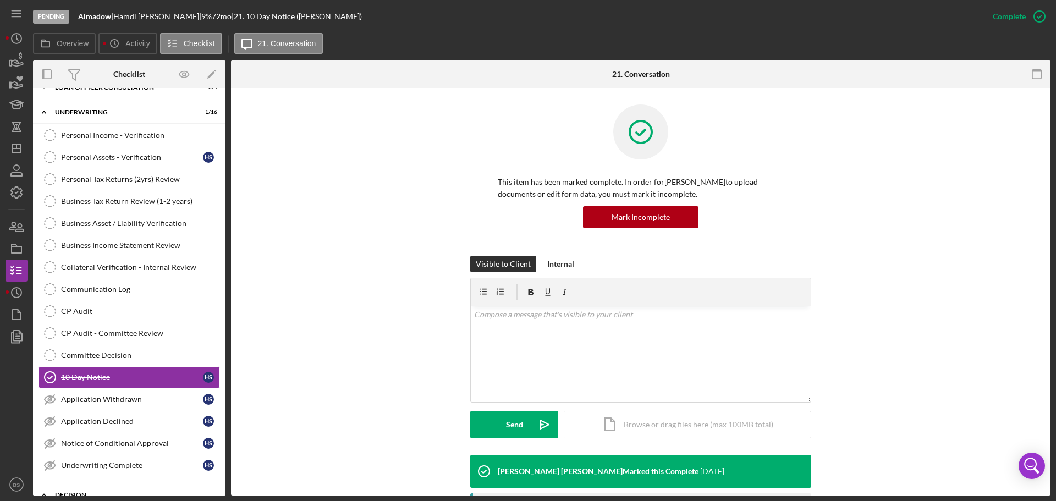
scroll to position [0, 0]
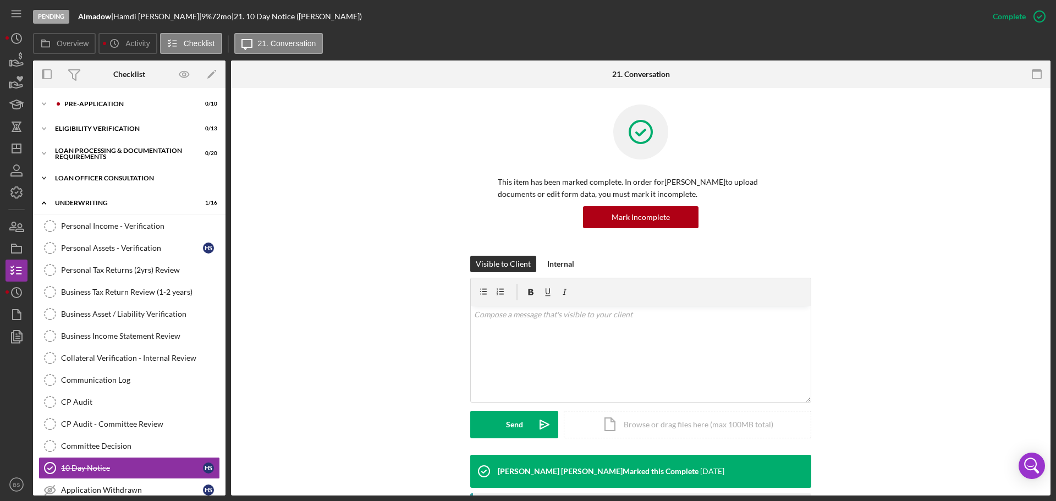
click at [157, 177] on div "Loan Officer Consultation" at bounding box center [133, 178] width 157 height 7
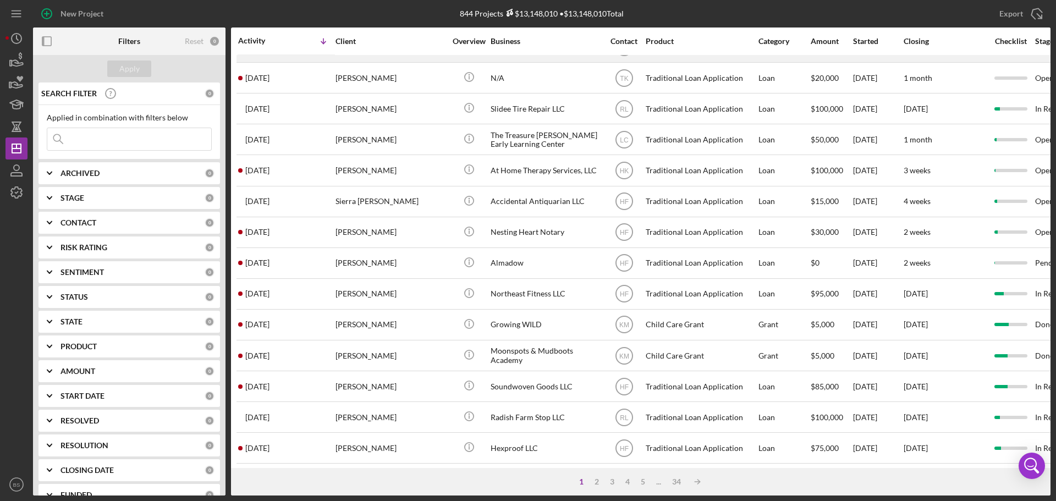
scroll to position [220, 0]
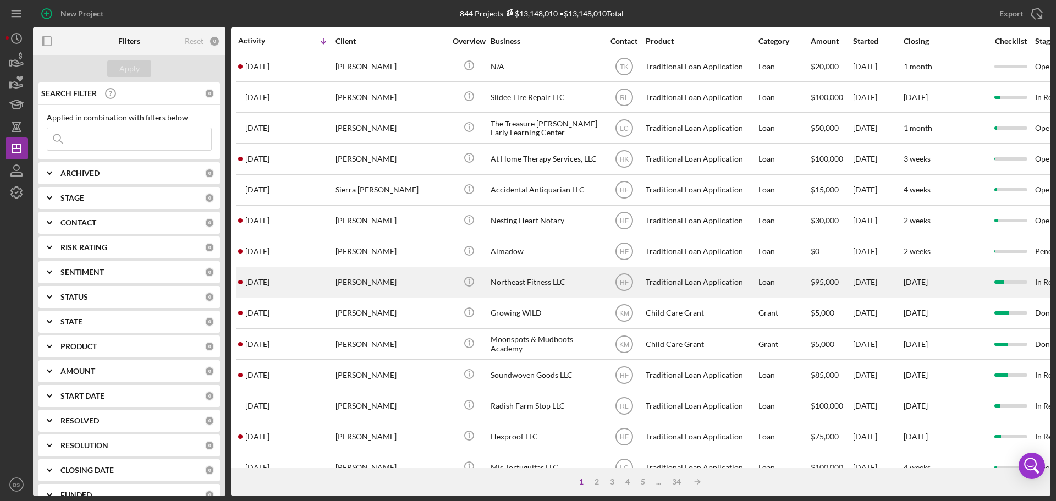
click at [375, 287] on div "[PERSON_NAME]" at bounding box center [391, 282] width 110 height 29
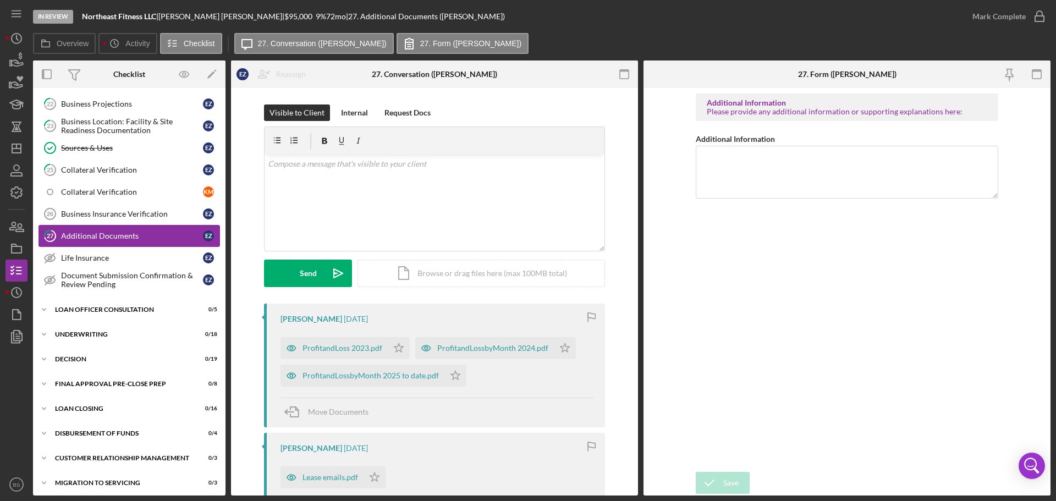
scroll to position [500, 0]
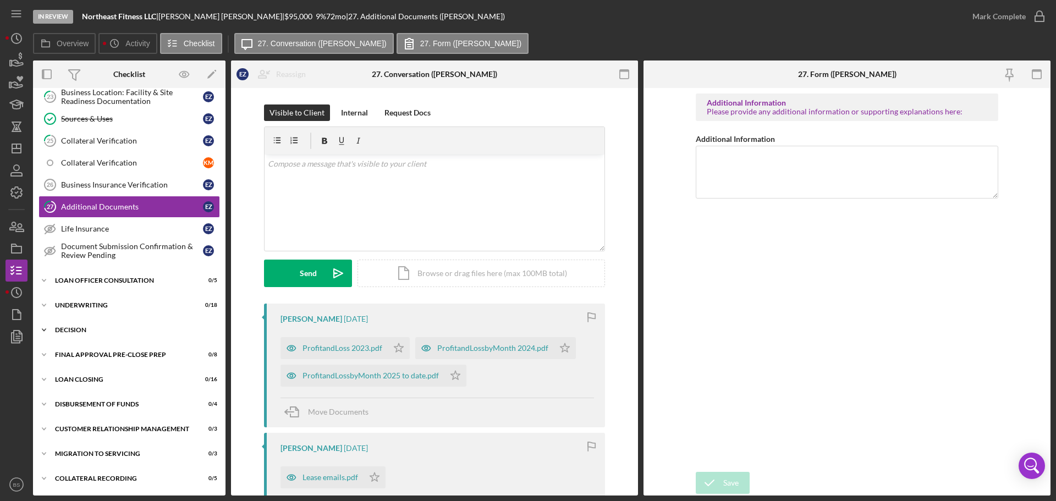
click at [157, 324] on div "Icon/Expander Decision 0 / 19" at bounding box center [129, 330] width 193 height 22
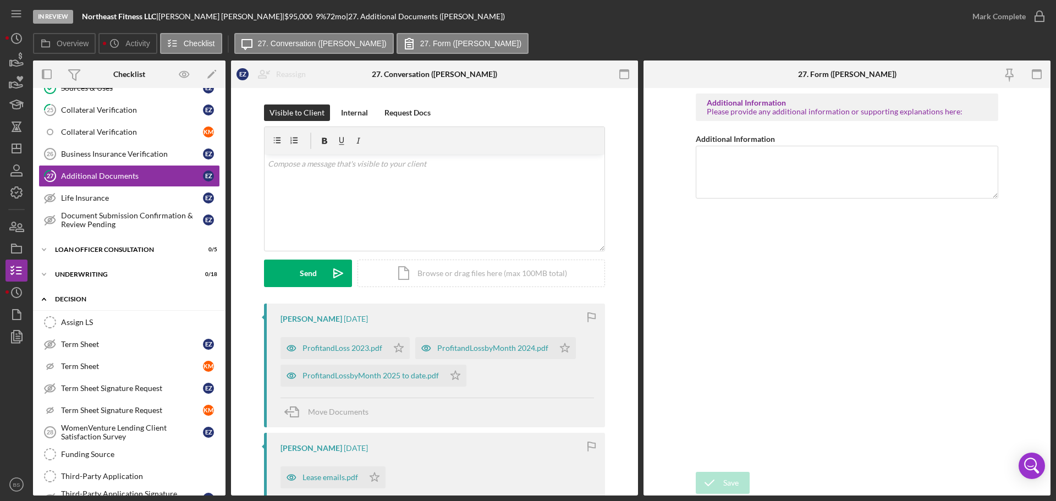
scroll to position [555, 0]
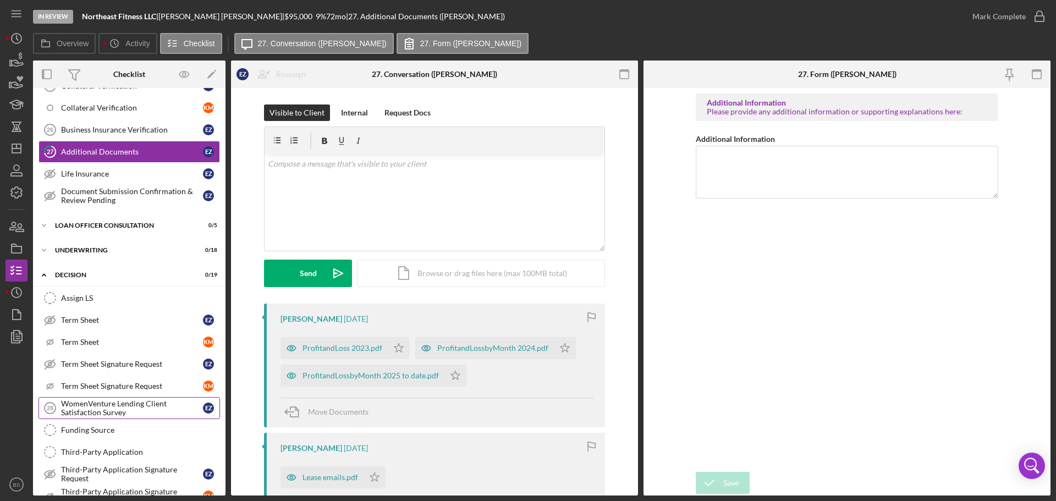
click at [105, 409] on div "WomenVenture Lending Client Satisfaction Survey" at bounding box center [132, 408] width 142 height 18
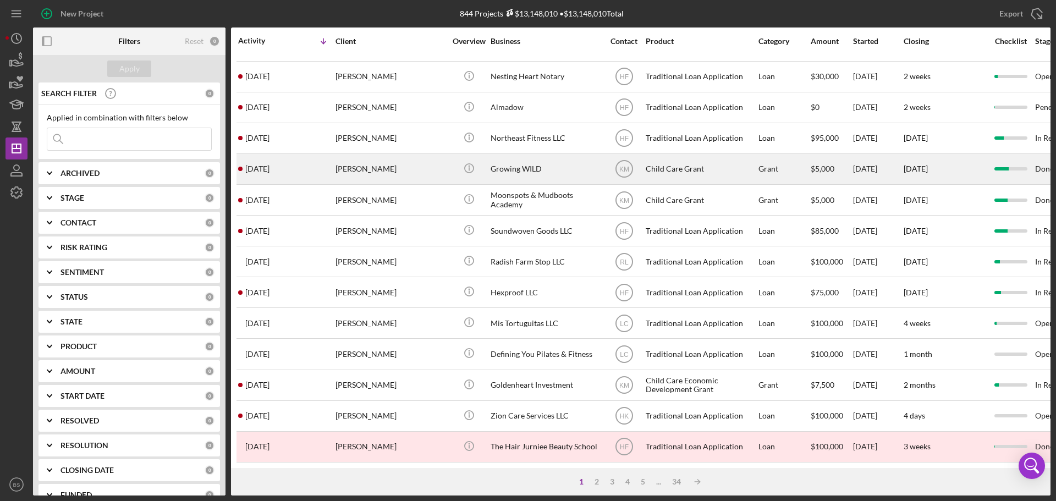
scroll to position [372, 0]
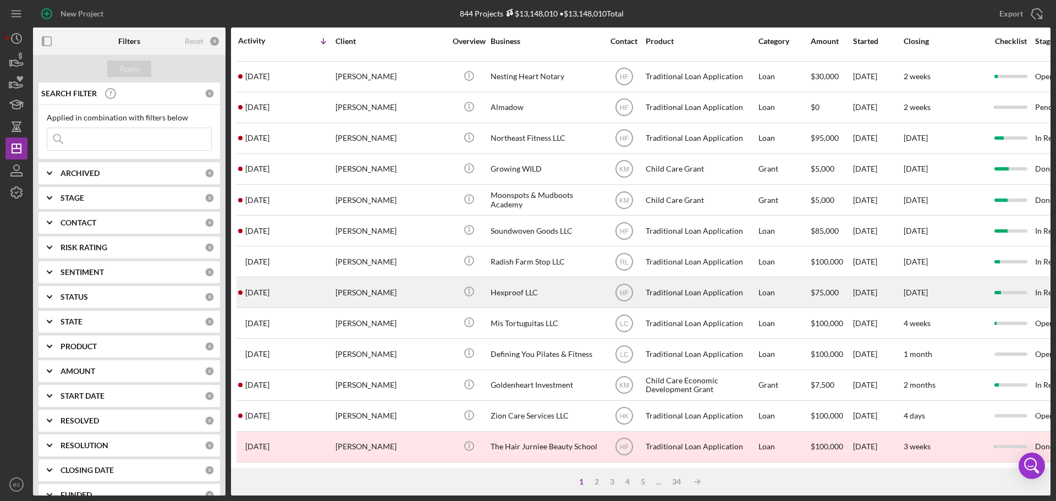
click at [363, 284] on div "[PERSON_NAME]" at bounding box center [391, 292] width 110 height 29
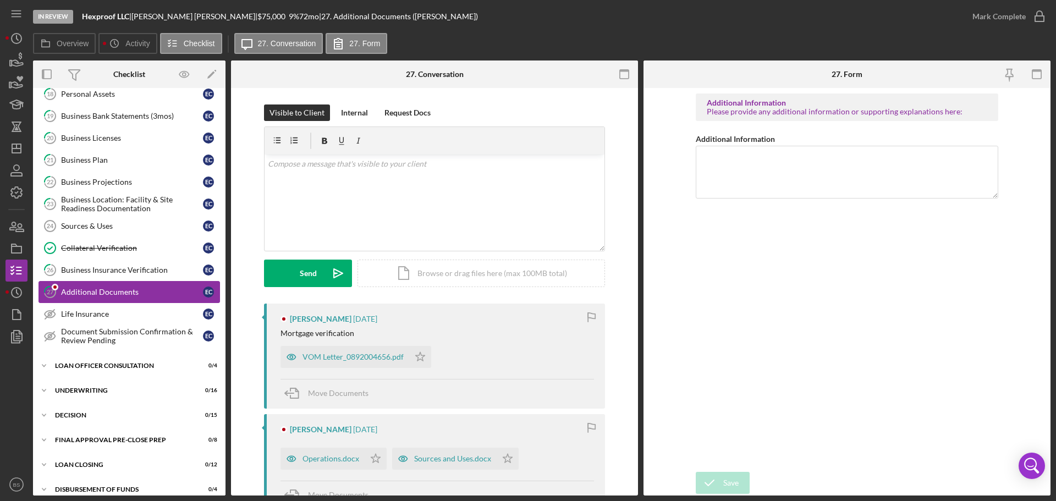
scroll to position [314, 0]
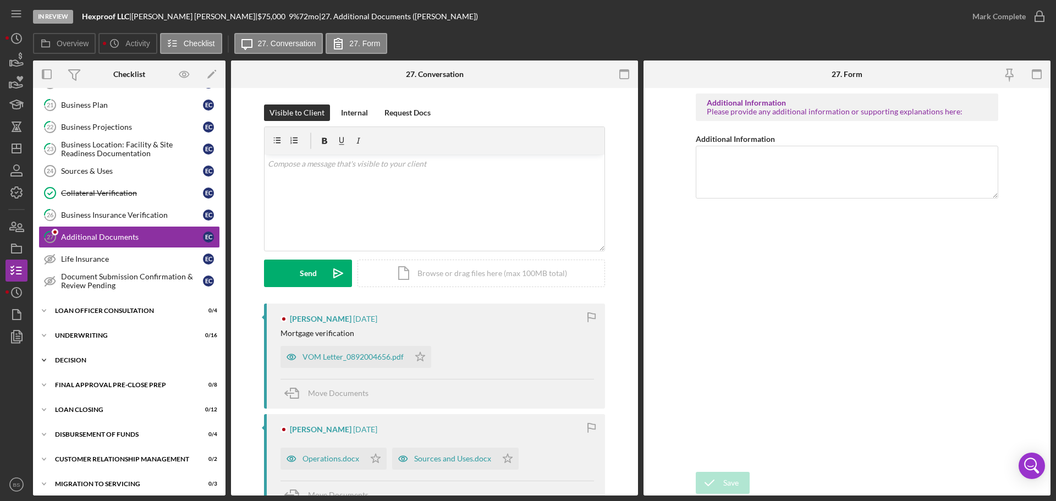
click at [100, 355] on div "Icon/Expander Decision 0 / 15" at bounding box center [129, 360] width 193 height 22
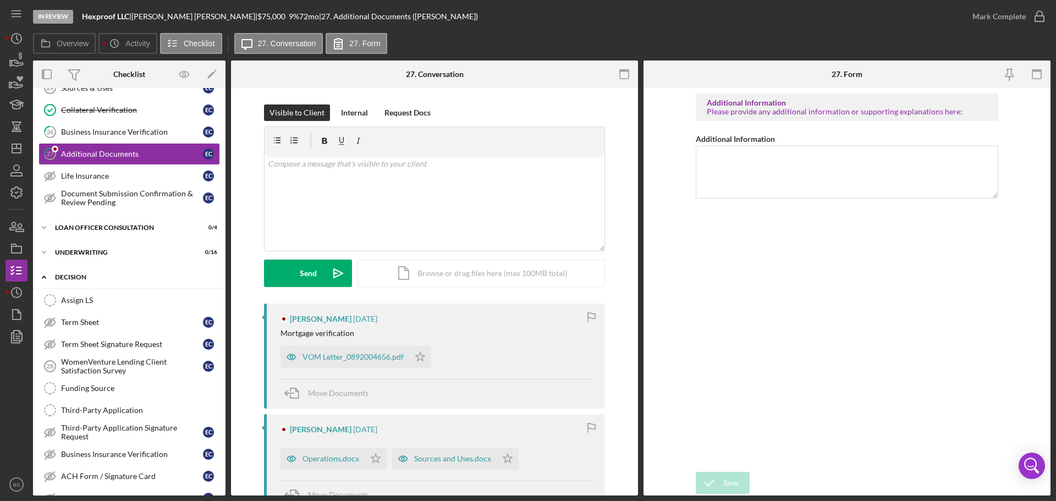
scroll to position [424, 0]
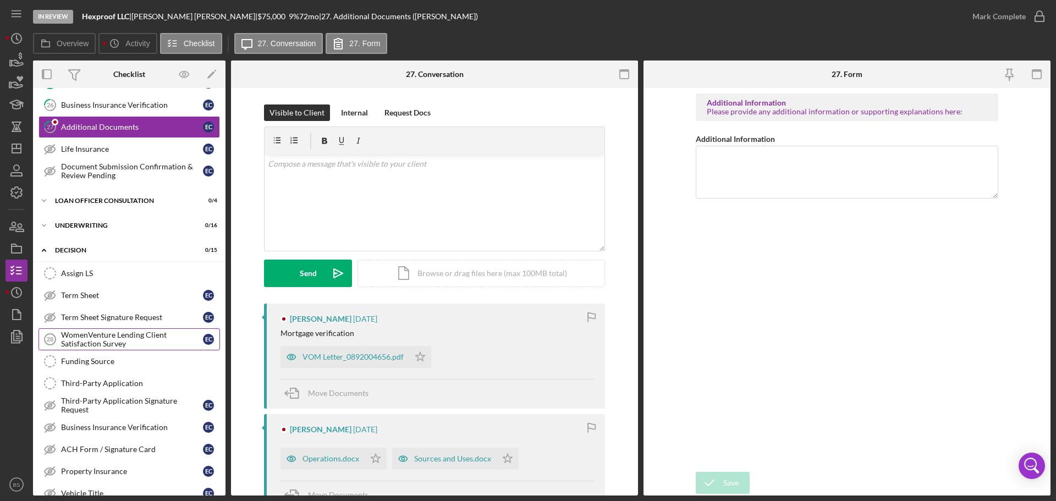
click at [103, 340] on div "WomenVenture Lending Client Satisfaction Survey" at bounding box center [132, 340] width 142 height 18
